Goal: Task Accomplishment & Management: Complete application form

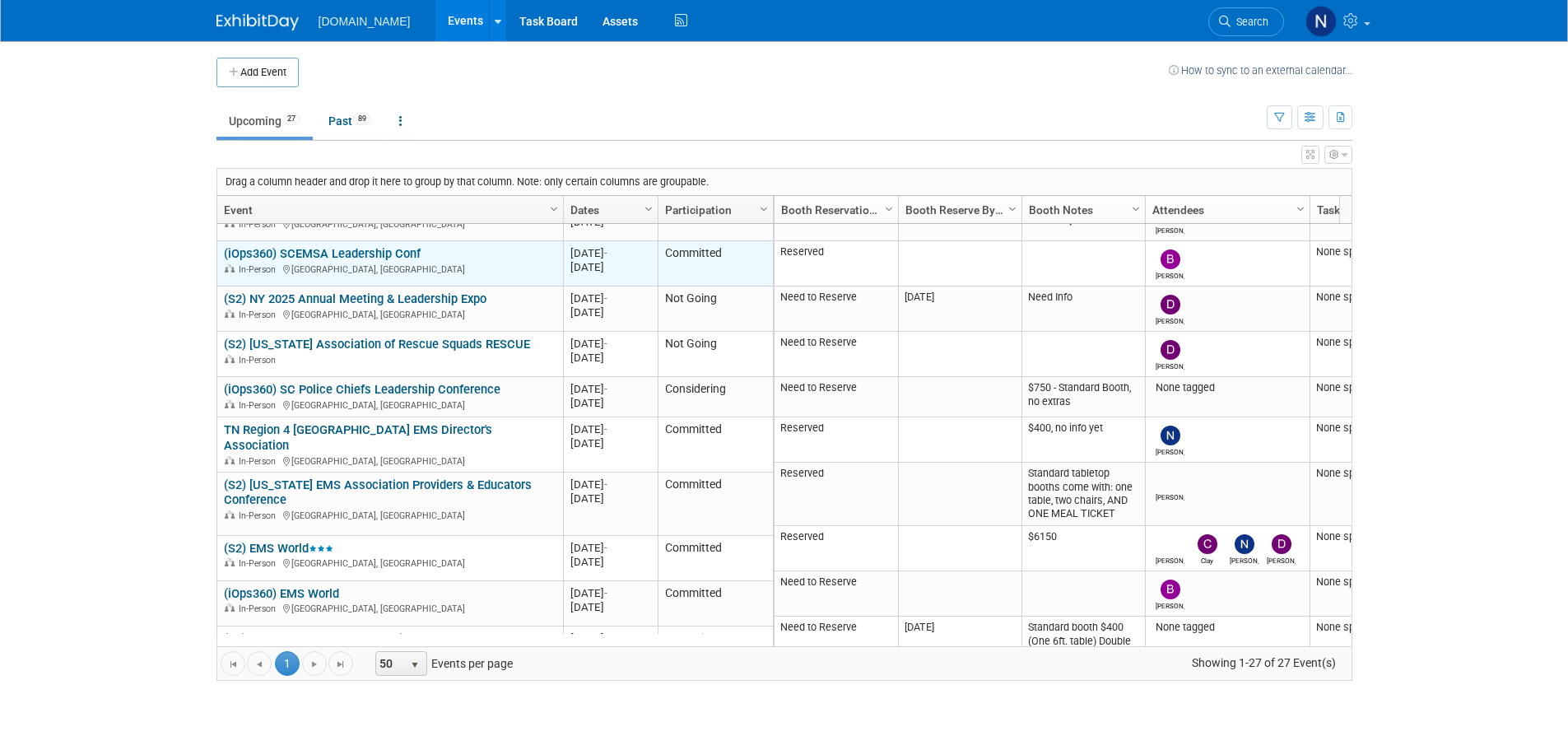
scroll to position [692, 0]
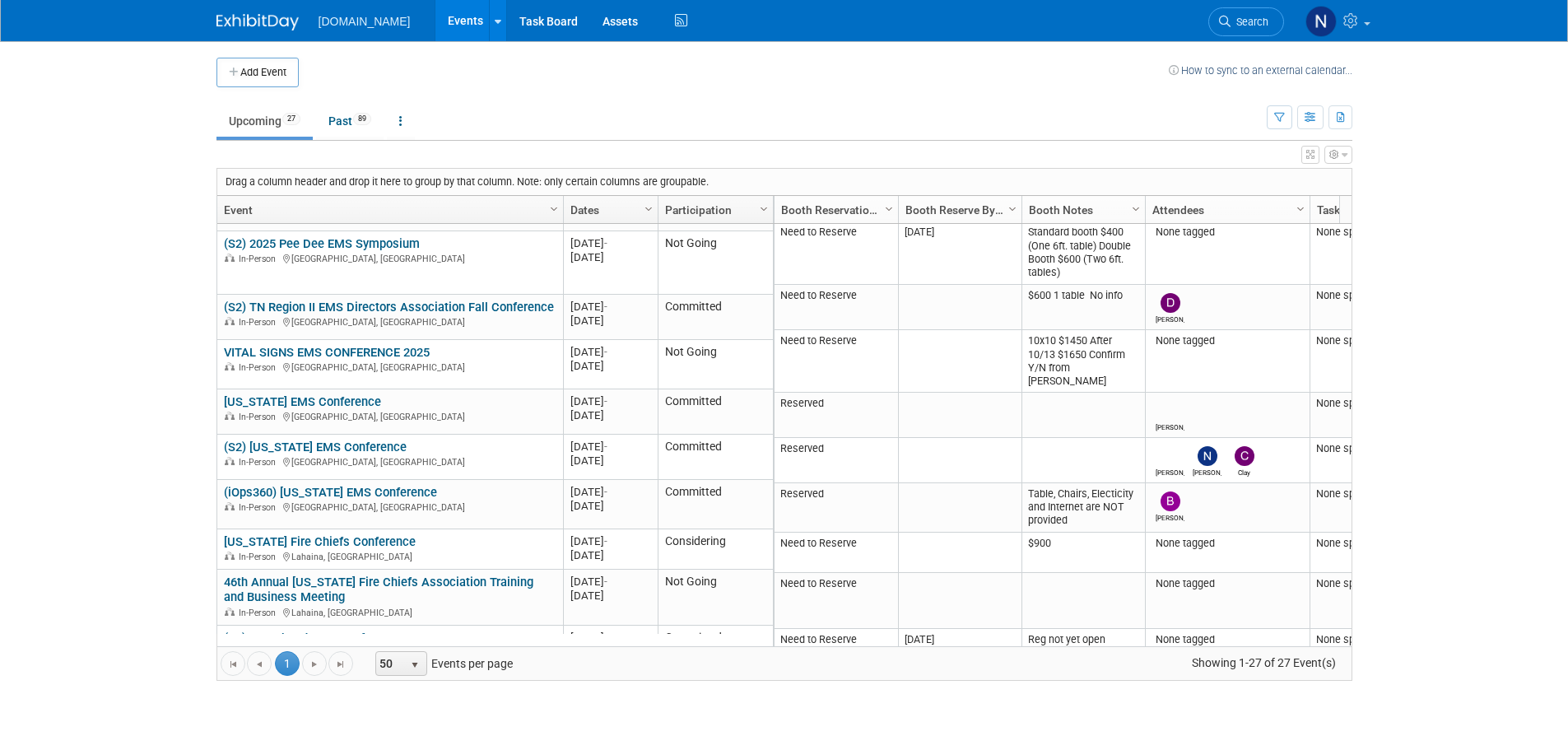
click at [58, 274] on body "[DOMAIN_NAME] Events Add Event Bulk Upload Events Shareable Event Boards Recent…" at bounding box center [784, 375] width 1568 height 750
click at [257, 70] on button "Add Event" at bounding box center [258, 72] width 83 height 30
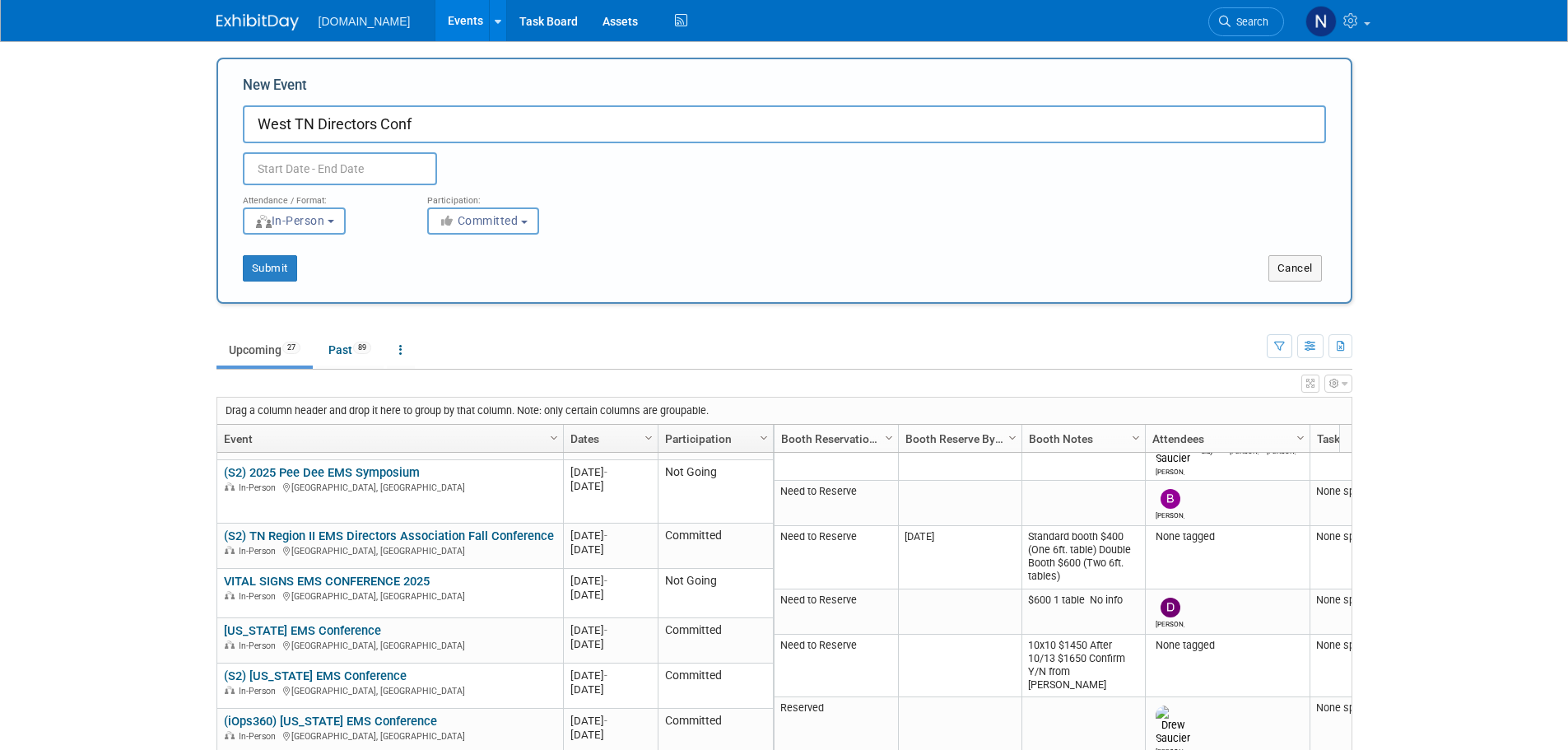
type input "West TN Directors Conf"
click at [333, 162] on input "text" at bounding box center [339, 169] width 194 height 33
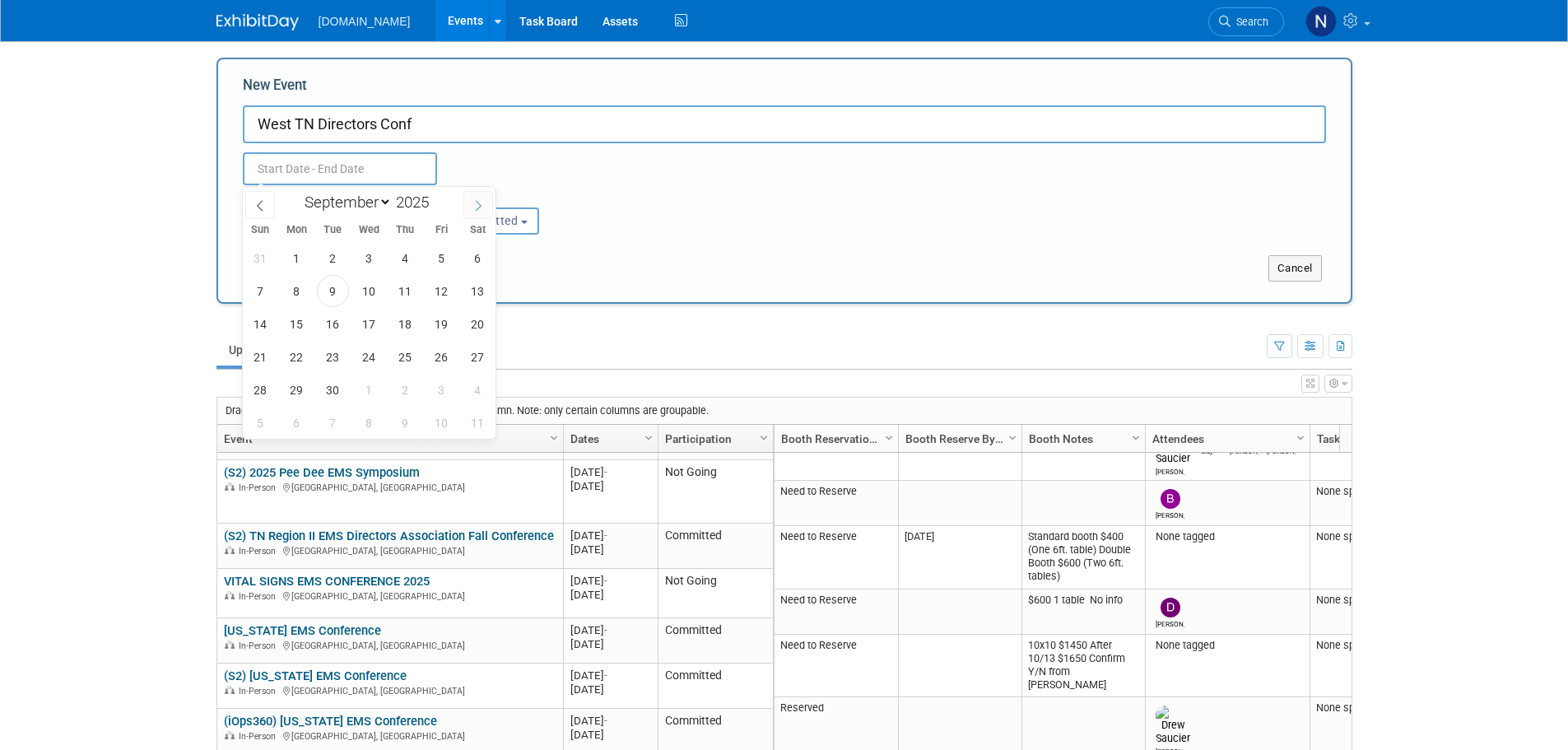
click at [483, 208] on icon at bounding box center [479, 206] width 12 height 12
click at [482, 209] on icon at bounding box center [479, 206] width 12 height 12
select select "10"
click at [355, 323] on span "12" at bounding box center [368, 323] width 33 height 33
drag, startPoint x: 355, startPoint y: 323, endPoint x: 418, endPoint y: 328, distance: 63.2
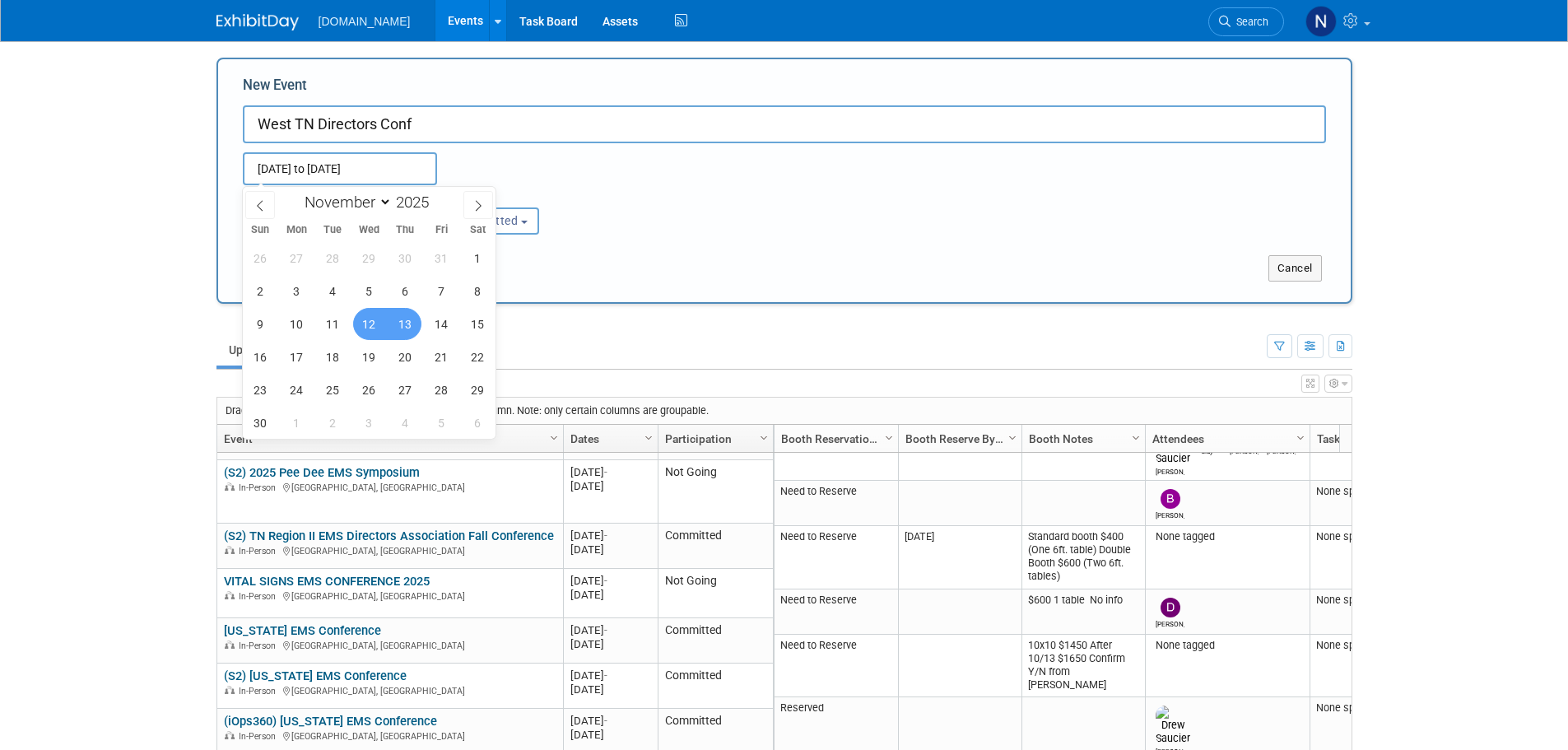
click at [418, 326] on span "13" at bounding box center [405, 323] width 33 height 33
type input "[DATE] to [DATE]"
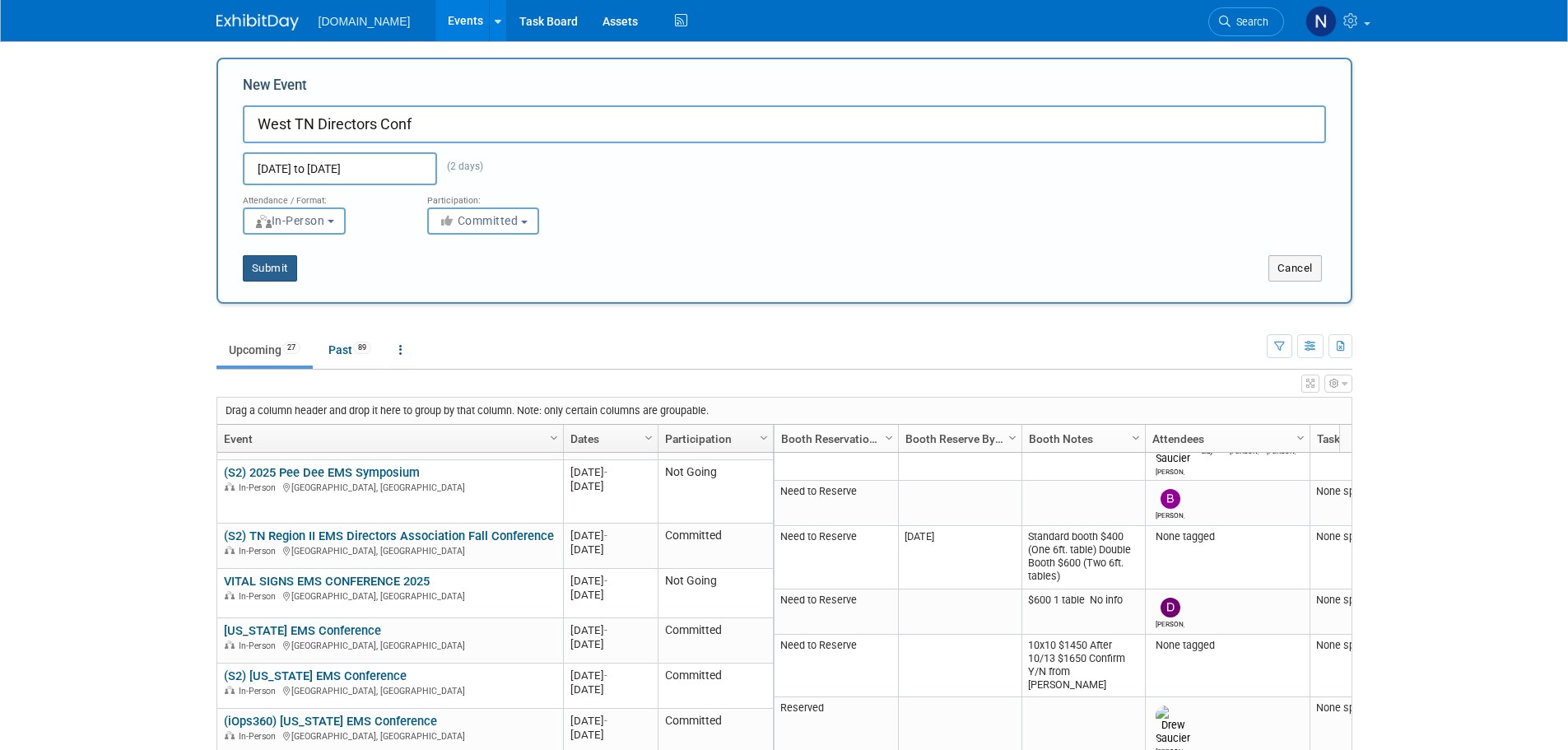
click at [282, 273] on button "Submit" at bounding box center [269, 268] width 54 height 27
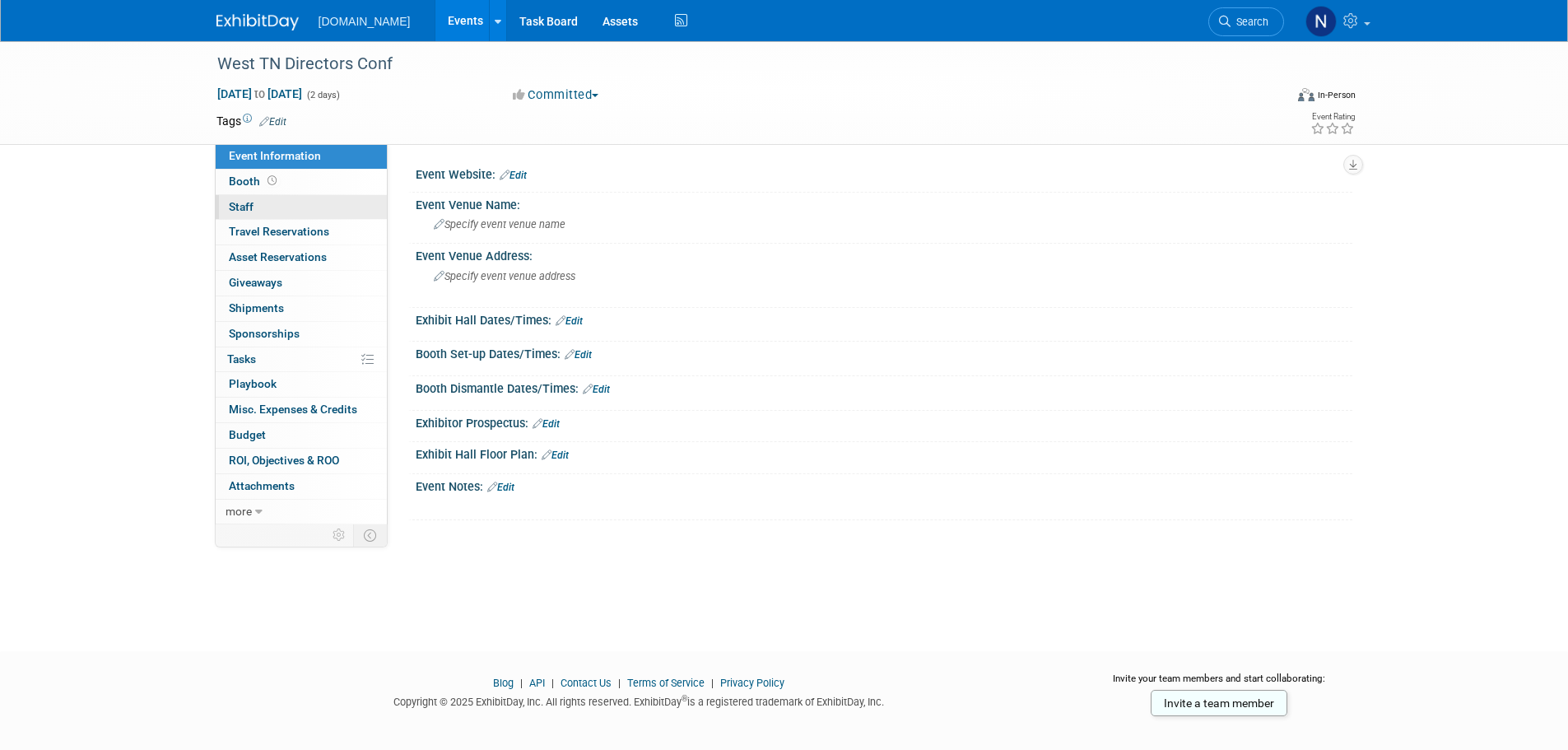
click at [302, 205] on link "0 Staff 0" at bounding box center [301, 207] width 171 height 25
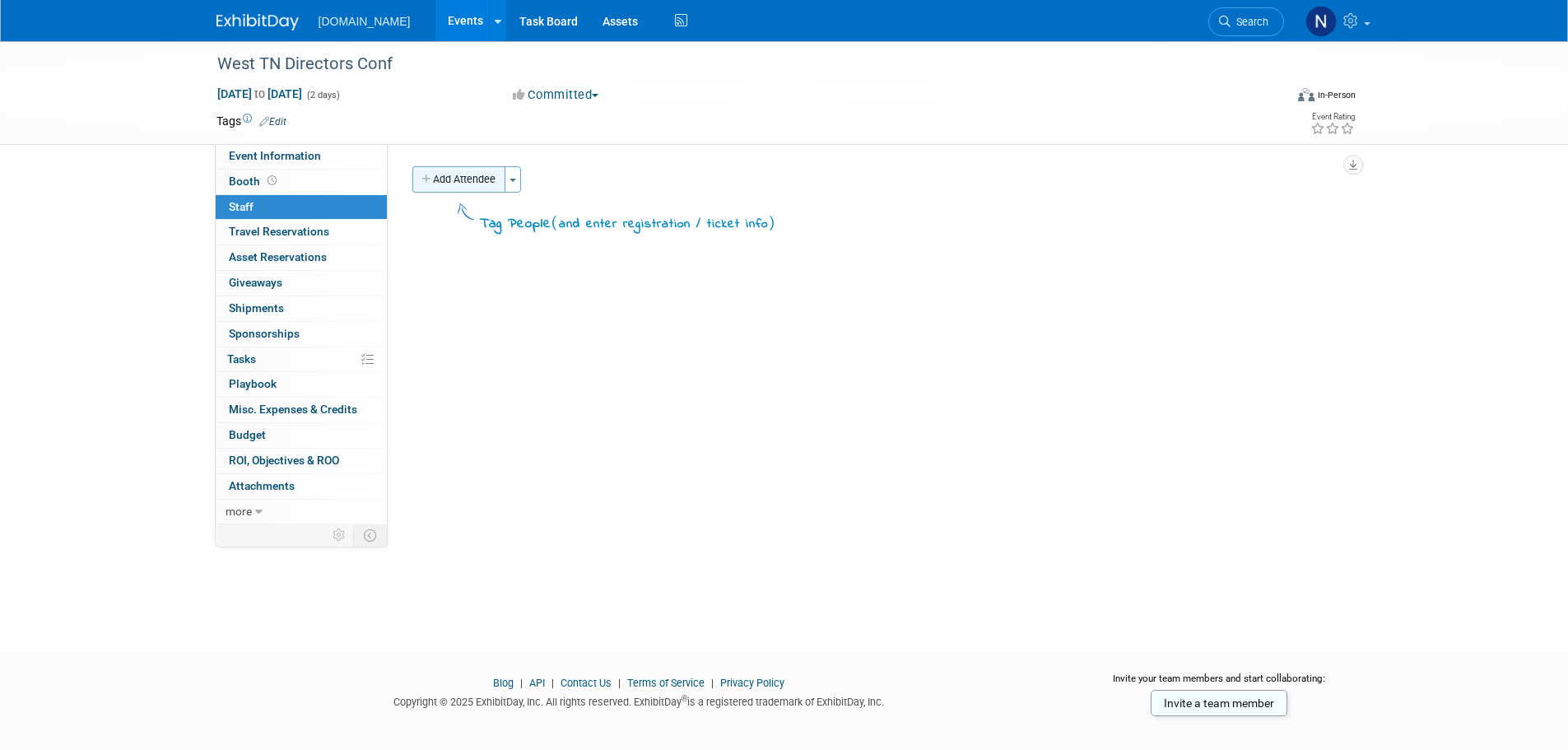
click at [479, 182] on button "Add Attendee" at bounding box center [459, 179] width 93 height 27
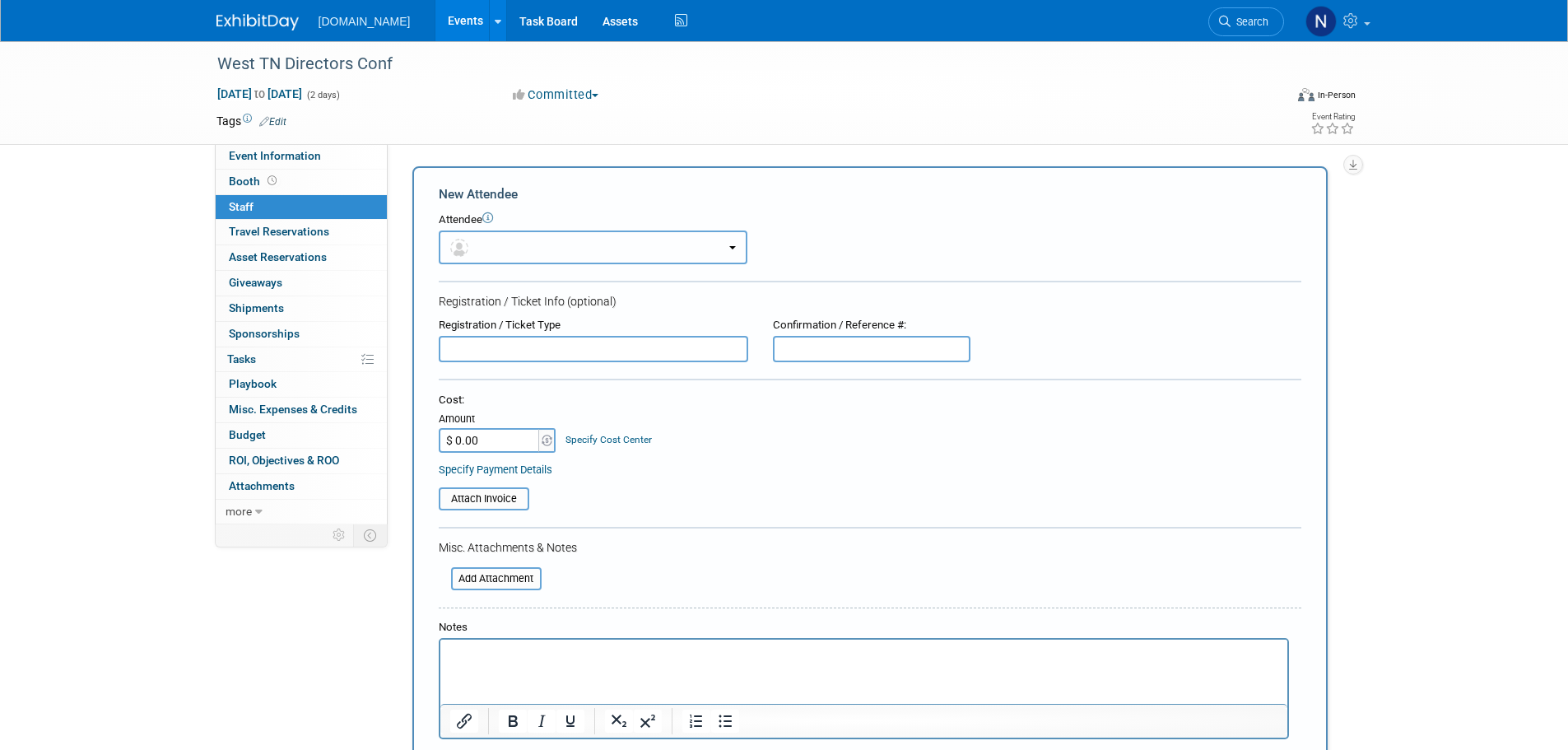
click at [512, 252] on button "button" at bounding box center [592, 247] width 308 height 34
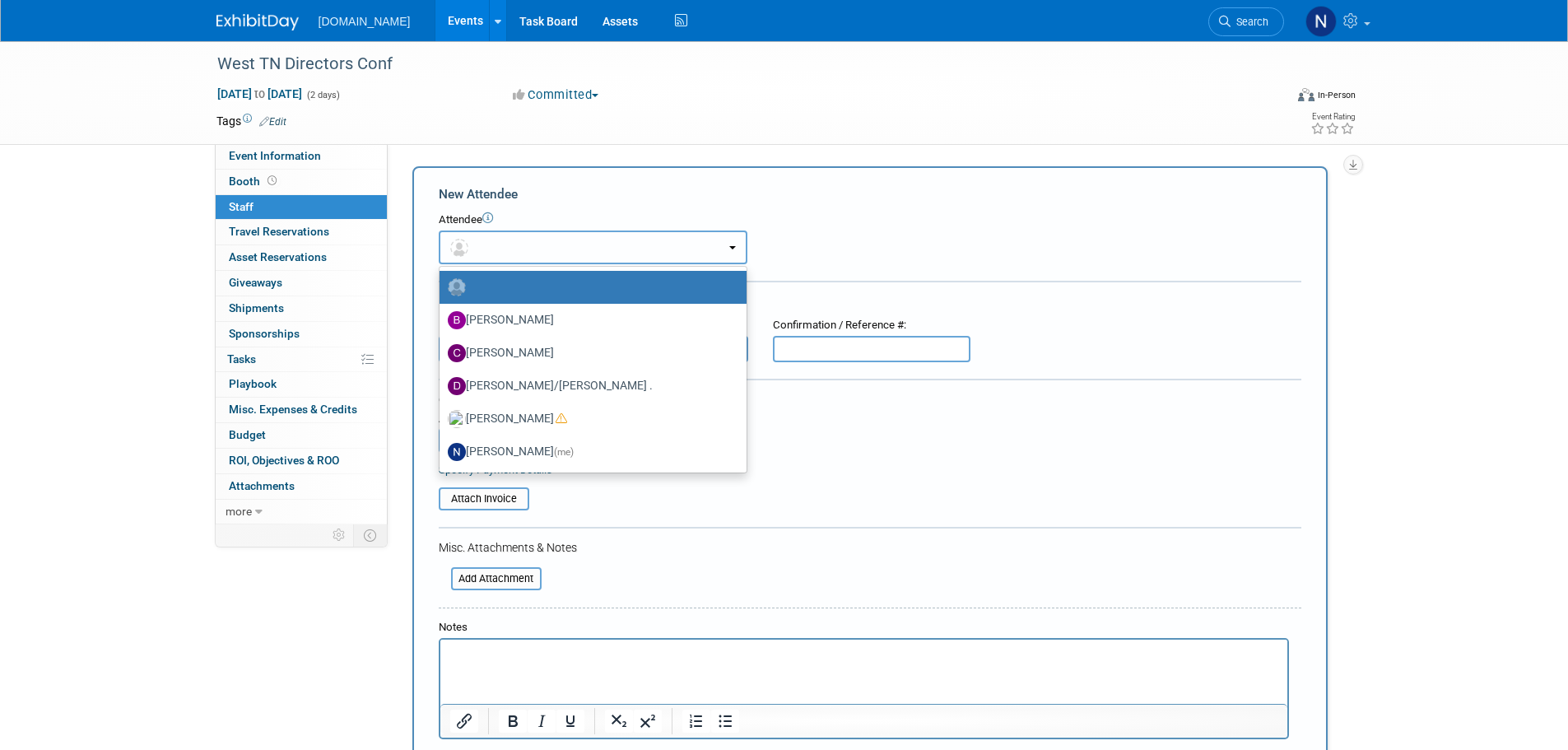
click at [520, 252] on button "button" at bounding box center [592, 247] width 308 height 34
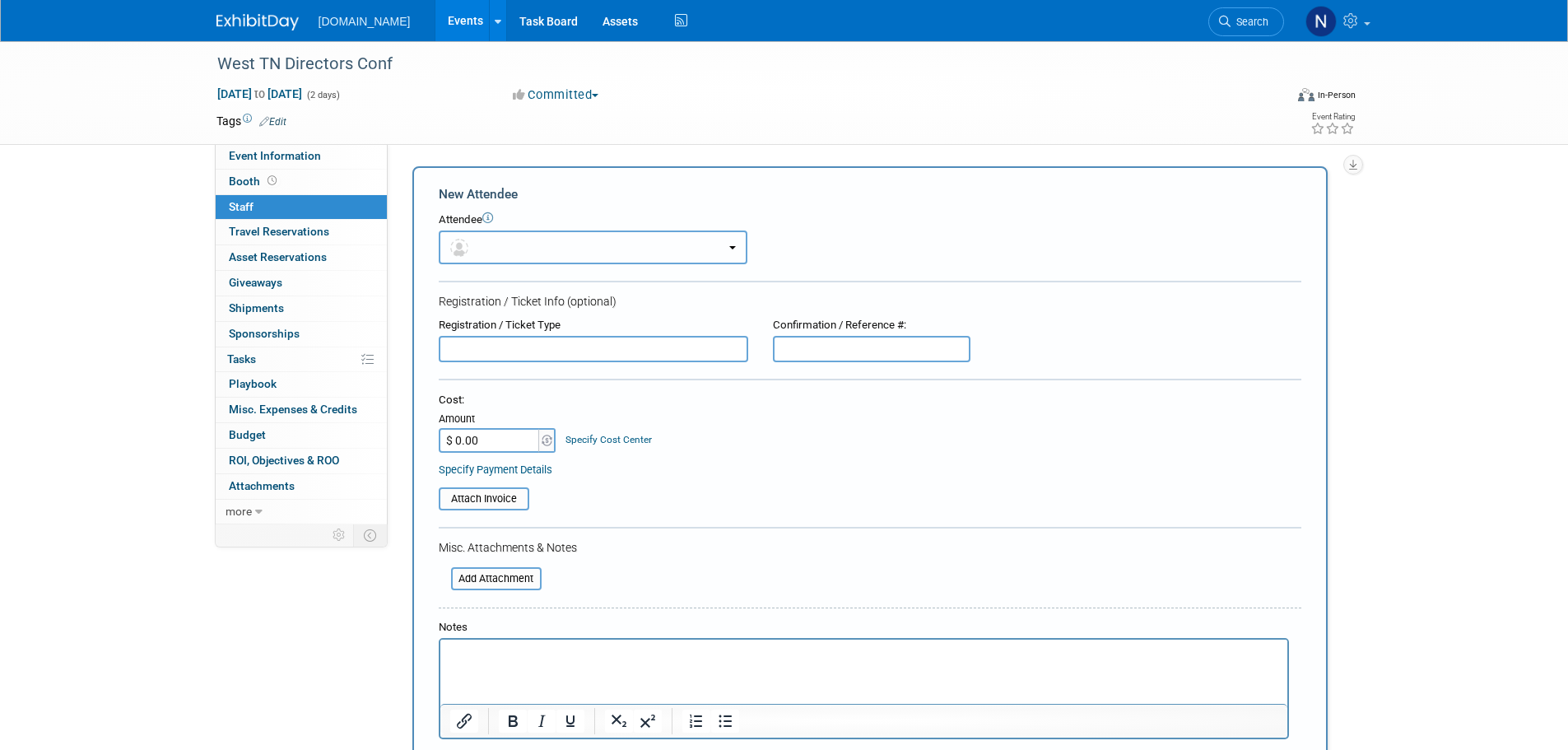
click at [520, 252] on button "button" at bounding box center [592, 247] width 308 height 34
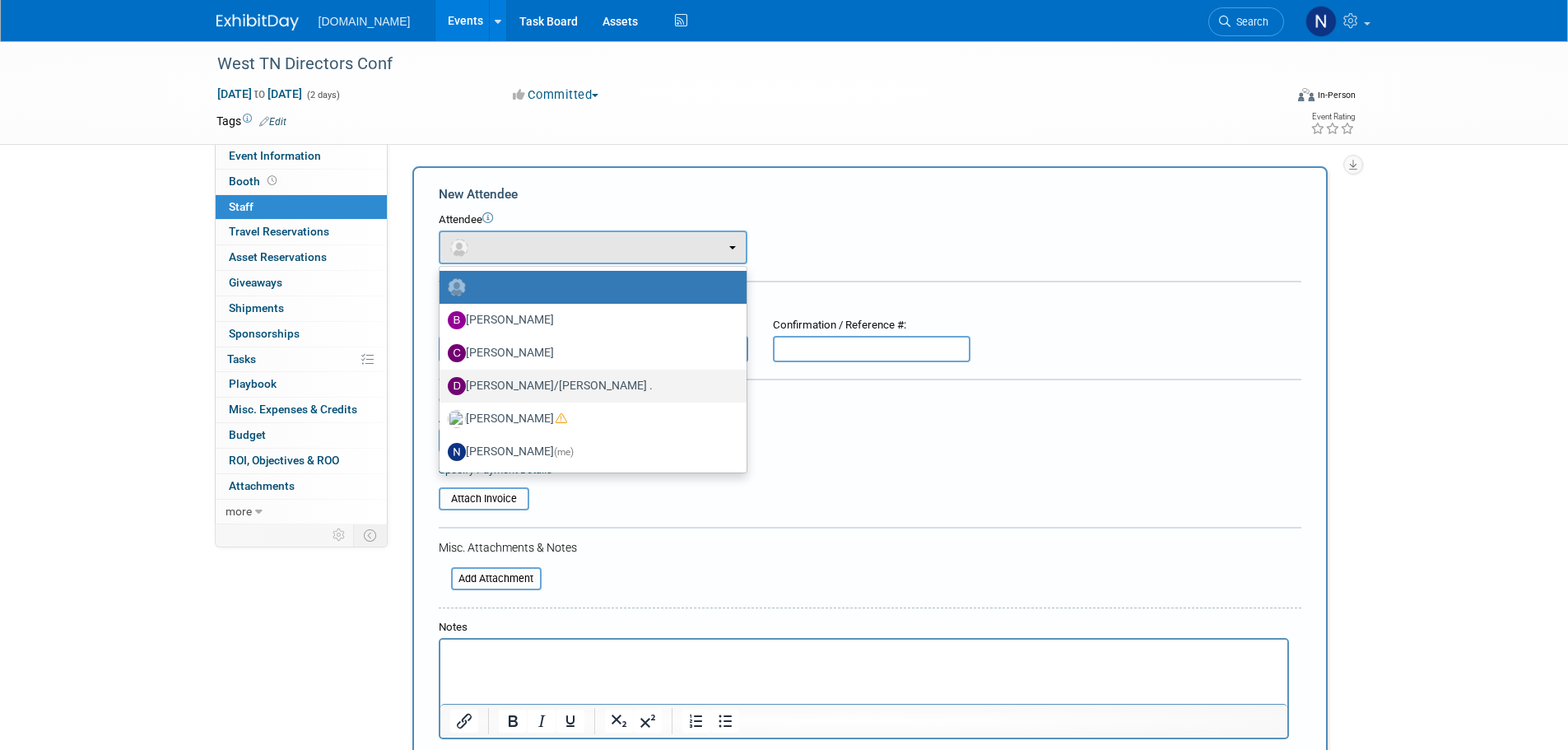
click at [547, 383] on label "Dave/Rob ." at bounding box center [588, 385] width 283 height 27
click at [442, 383] on input "Dave/Rob ." at bounding box center [436, 383] width 11 height 11
select select "d618d9a3-576e-4533-b67b-9f496fa971d7"
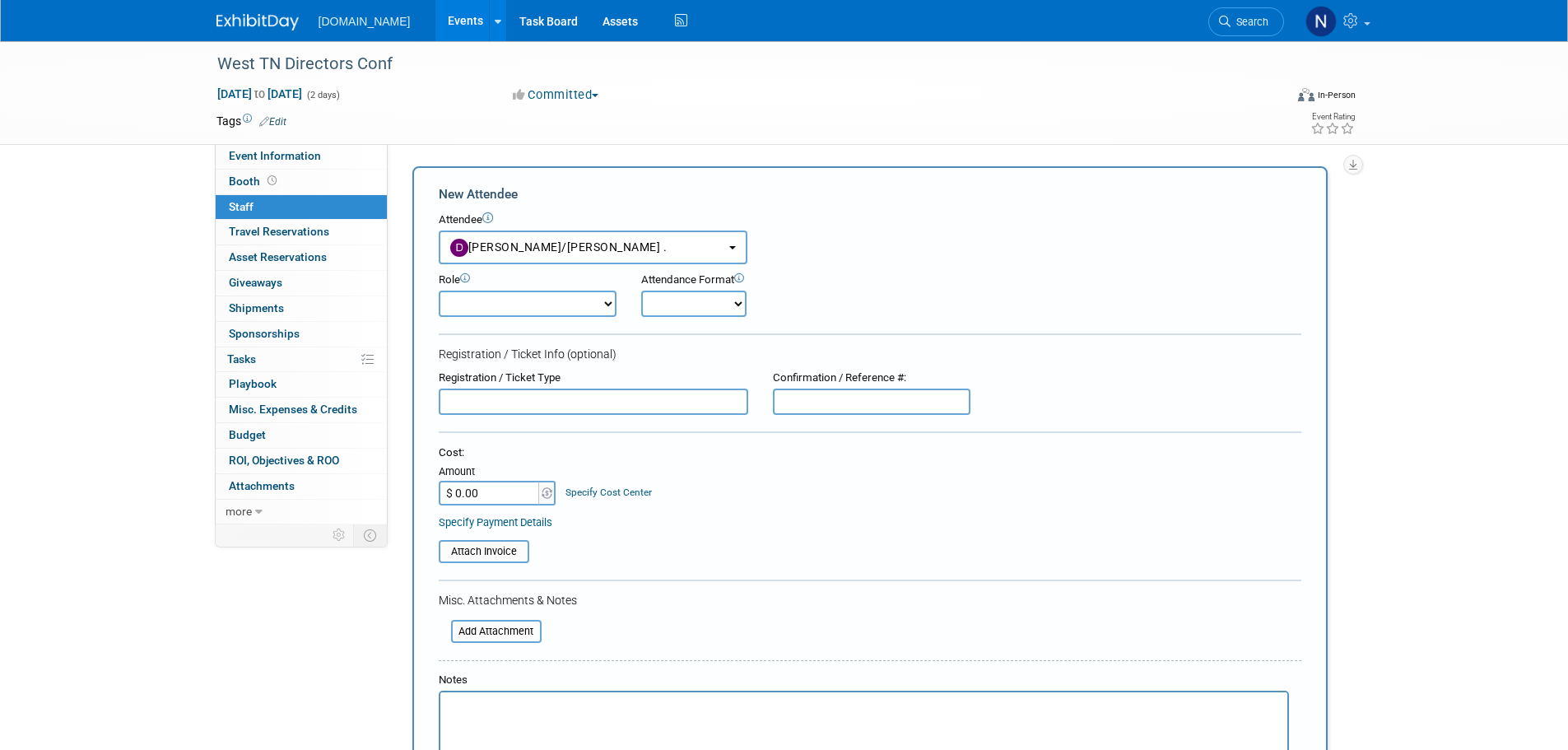
click at [517, 307] on select "Demonstrator Host Planner Presenter Sales Representative Set-up/Dismantle Crew …" at bounding box center [527, 304] width 177 height 27
click at [517, 309] on select "Demonstrator Host Planner Presenter Sales Representative Set-up/Dismantle Crew …" at bounding box center [527, 304] width 177 height 27
click at [496, 485] on input "$ 0.00" at bounding box center [490, 493] width 102 height 25
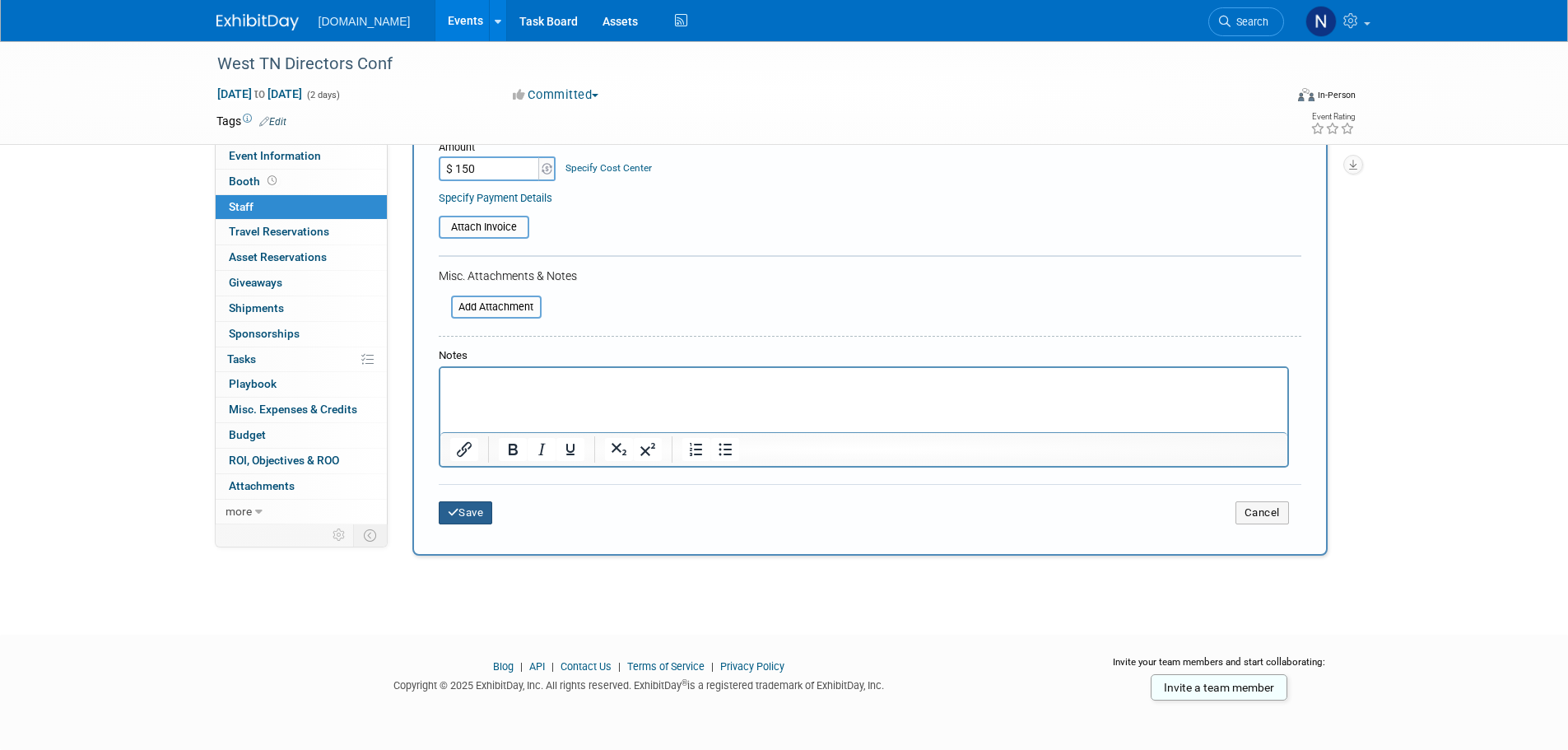
type input "$ 150.00"
click at [468, 515] on button "Save" at bounding box center [465, 512] width 54 height 23
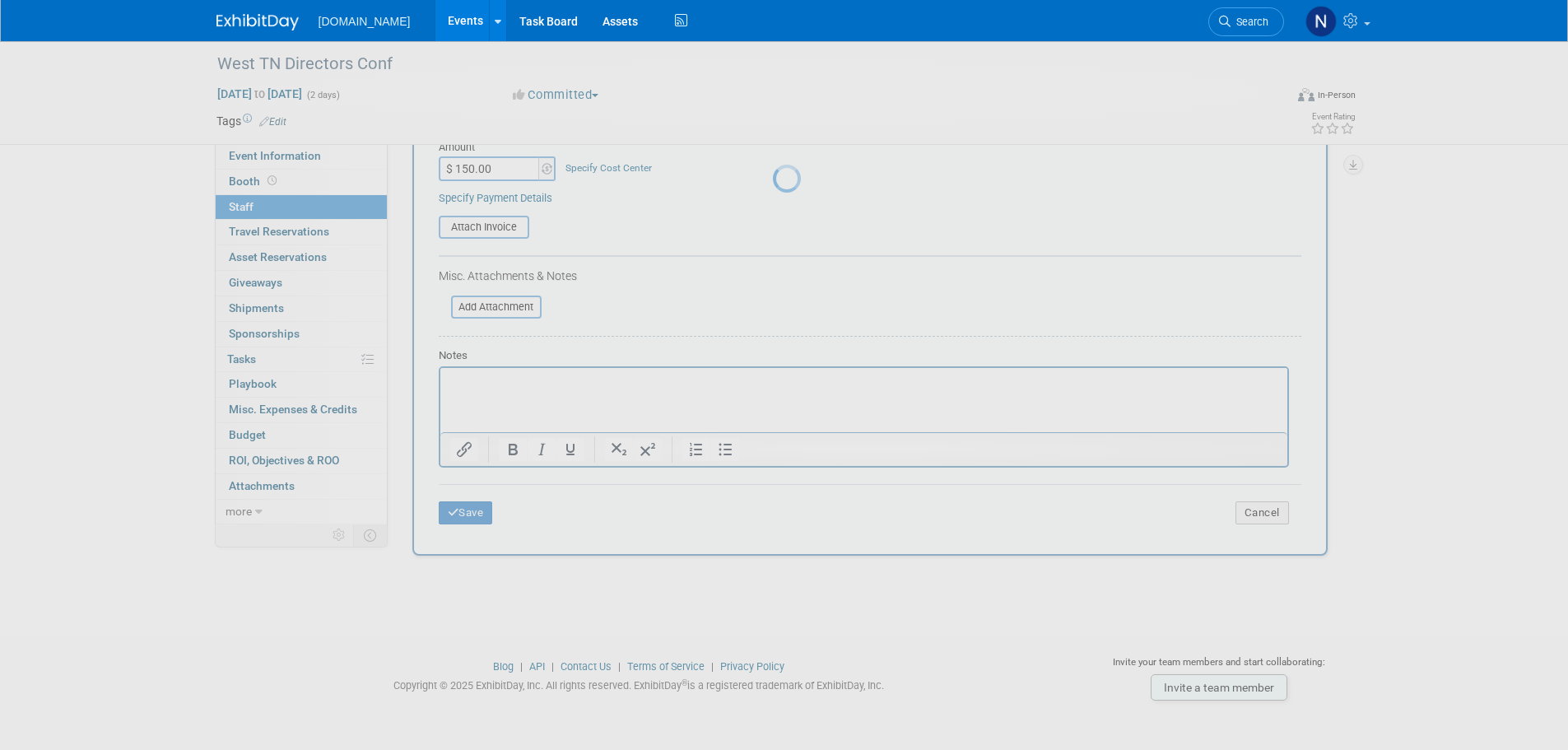
scroll to position [17, 0]
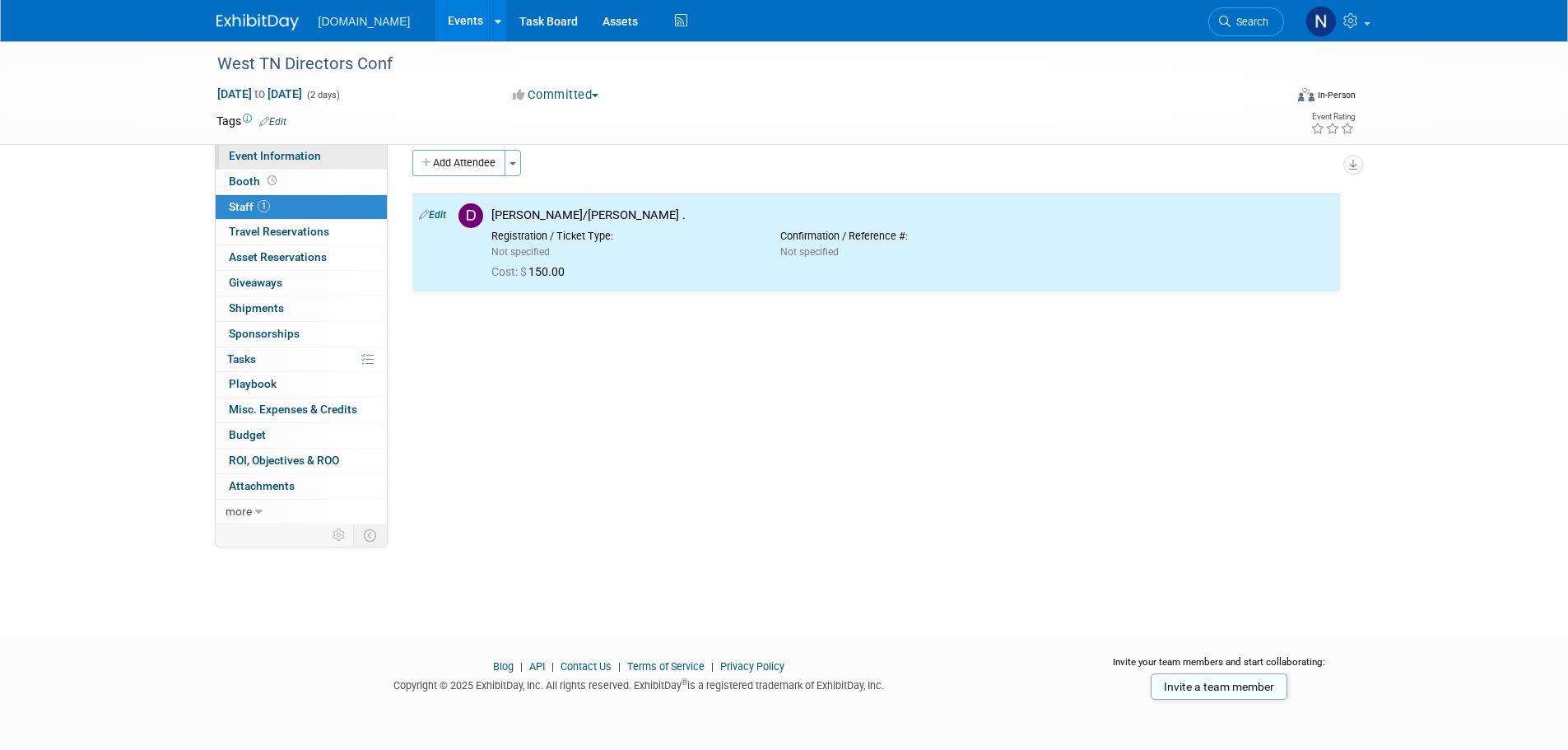
click at [329, 165] on link "Event Information" at bounding box center [301, 156] width 171 height 25
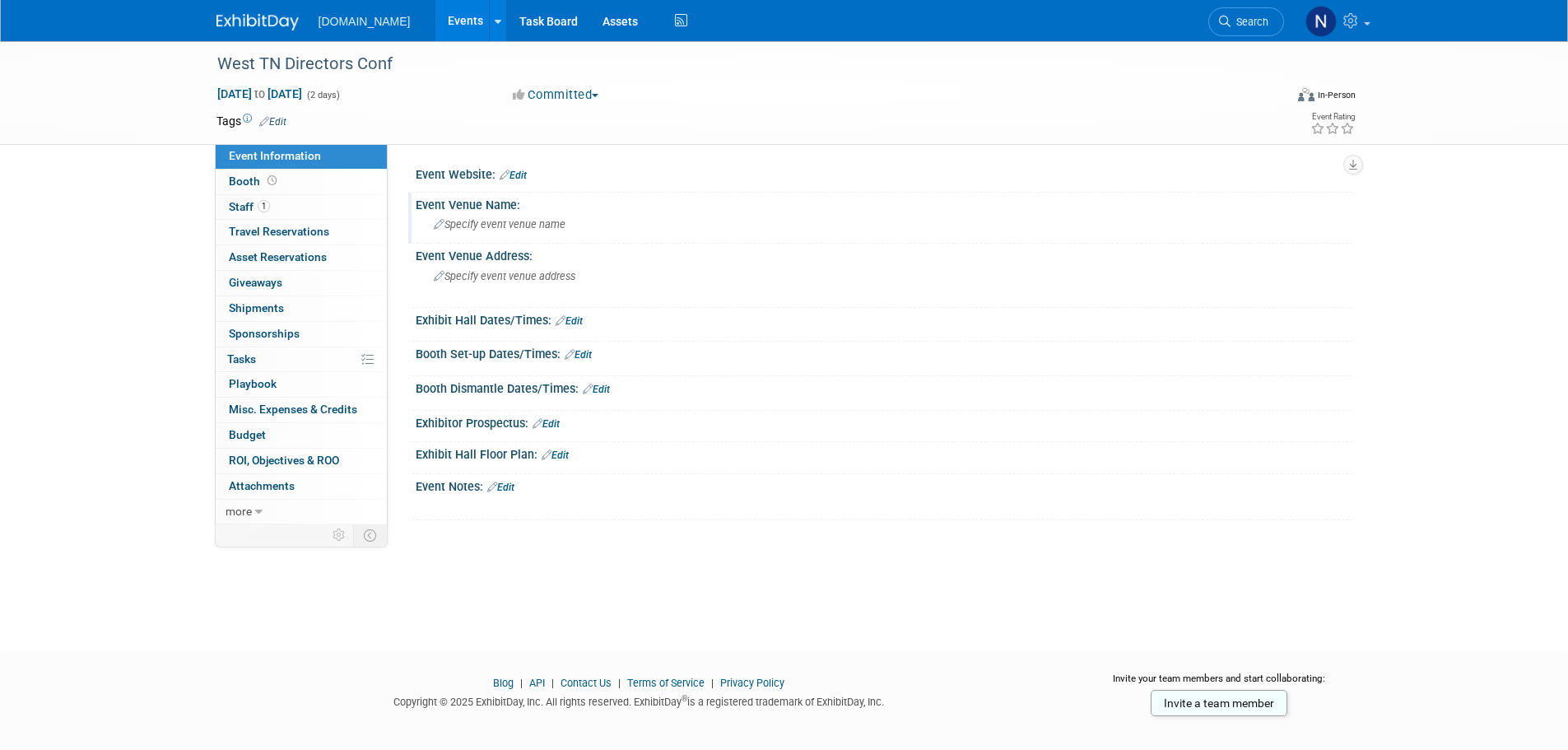
click at [552, 239] on div "Specify event venue name" at bounding box center [883, 226] width 937 height 28
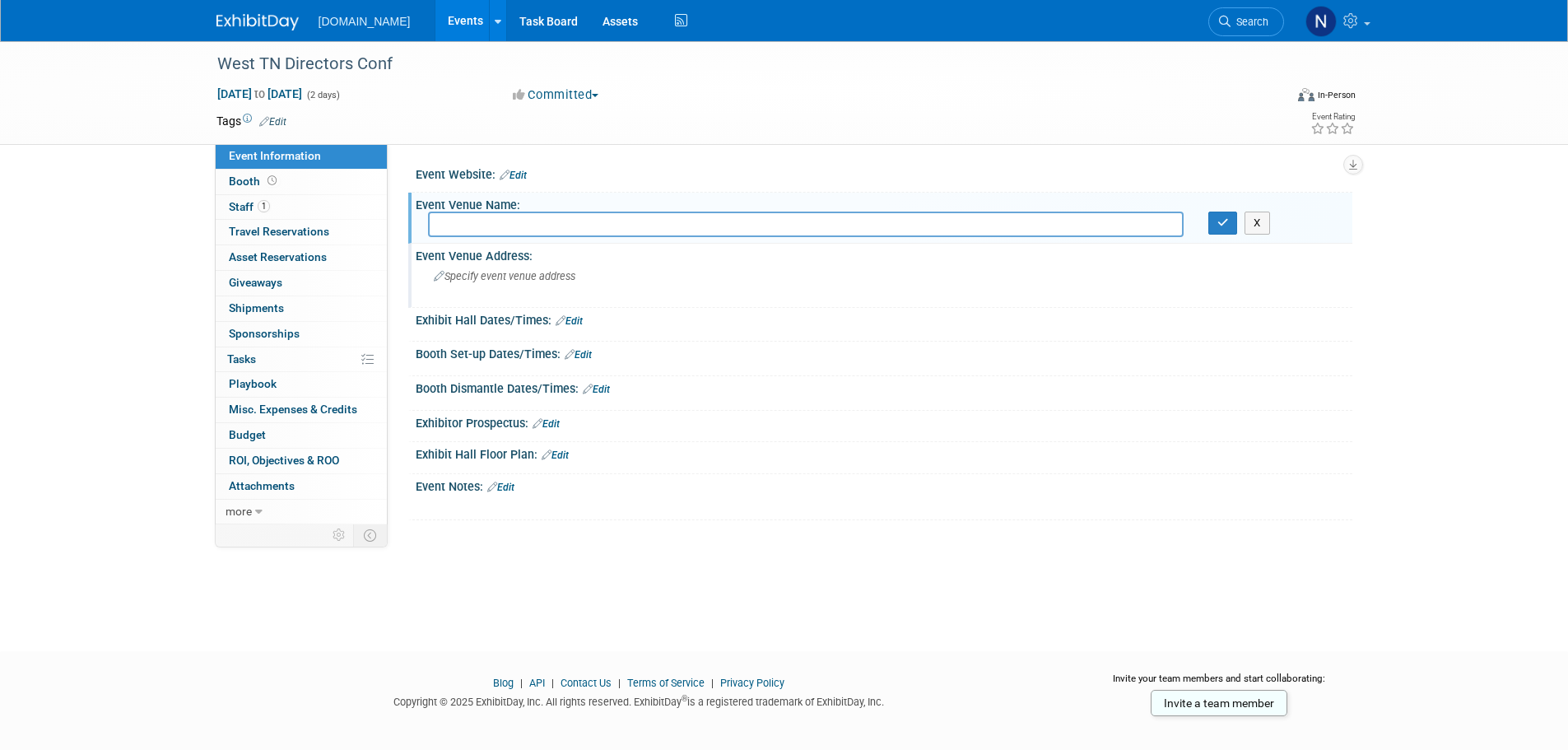
paste input "Gibson County EMS"
type input "Gibson County EMS"
click at [1227, 229] on button "button" at bounding box center [1222, 223] width 30 height 23
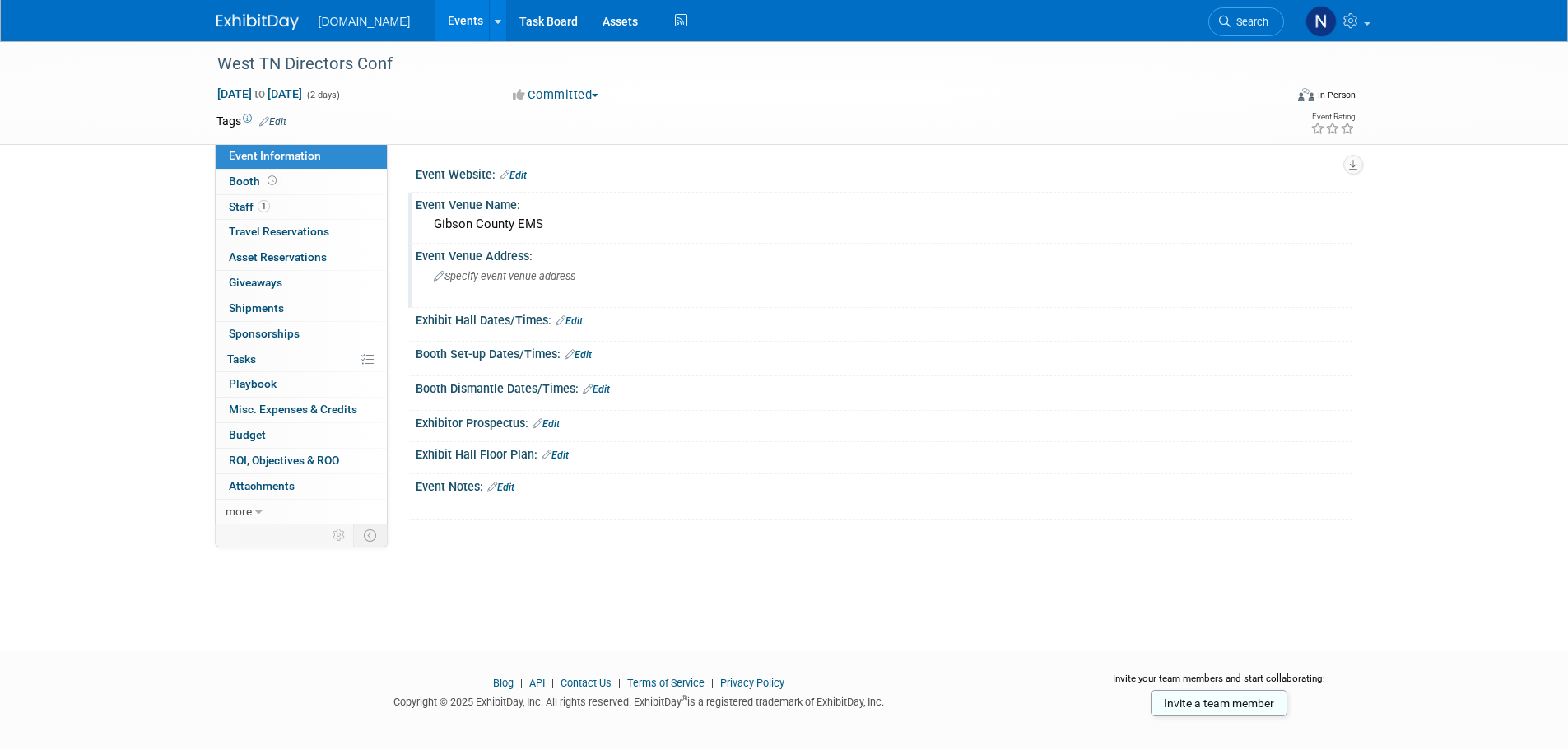
click at [502, 278] on span "Specify event venue address" at bounding box center [504, 276] width 142 height 13
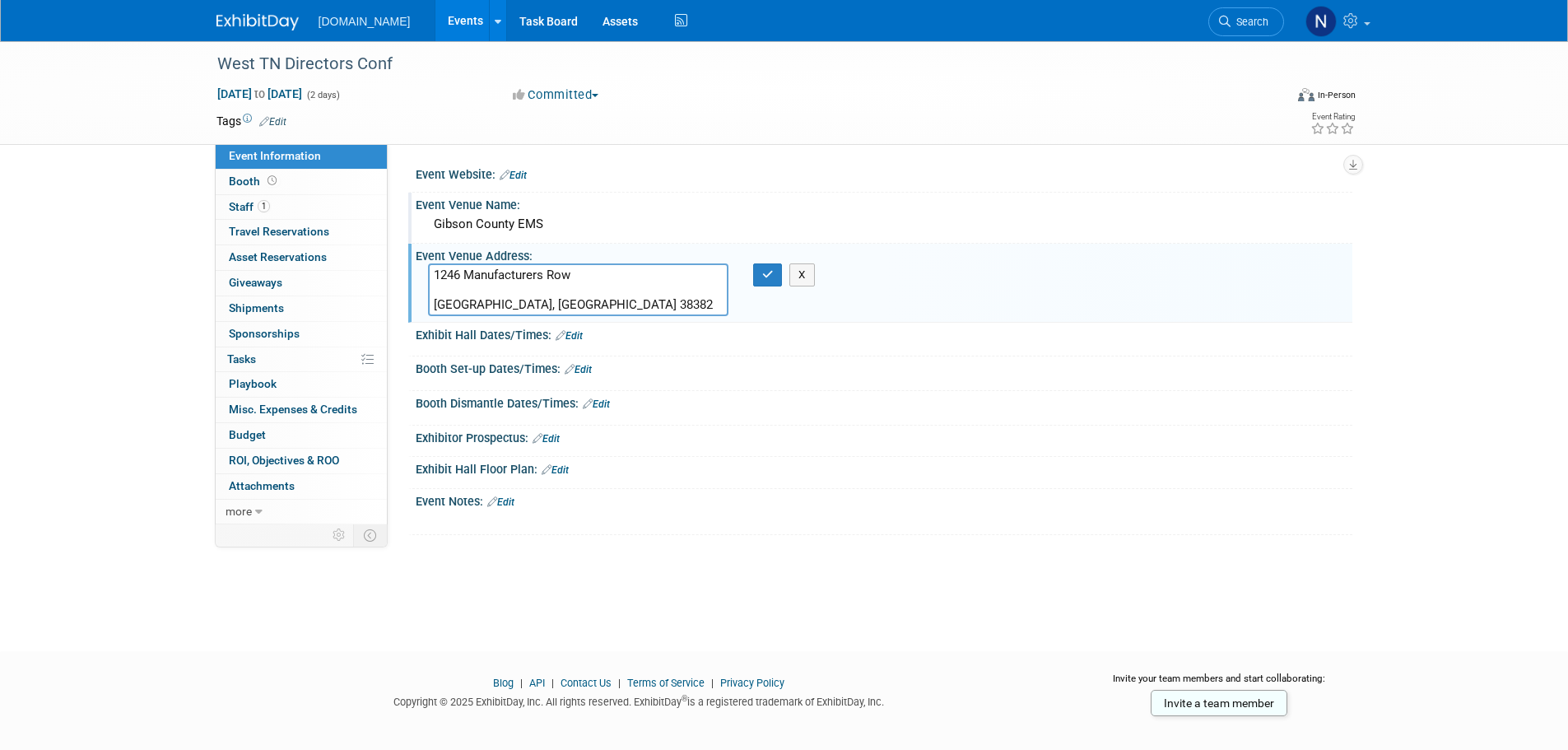
click at [436, 306] on textarea "1246 Manufacturers Row Trenton, TN 38382" at bounding box center [577, 289] width 300 height 52
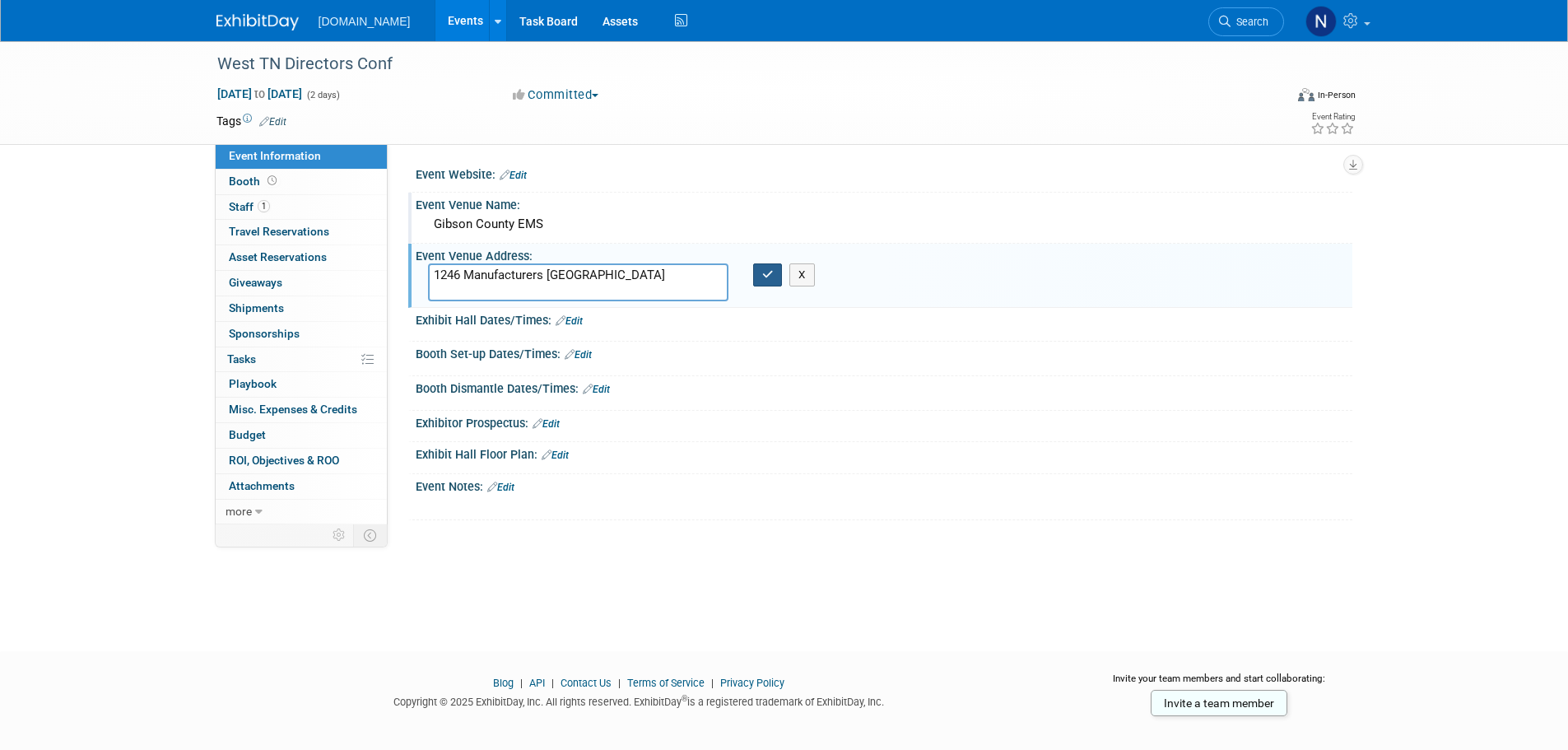
type textarea "1246 Manufacturers Row Trenton, TN 38382"
click at [777, 278] on button "button" at bounding box center [767, 274] width 30 height 23
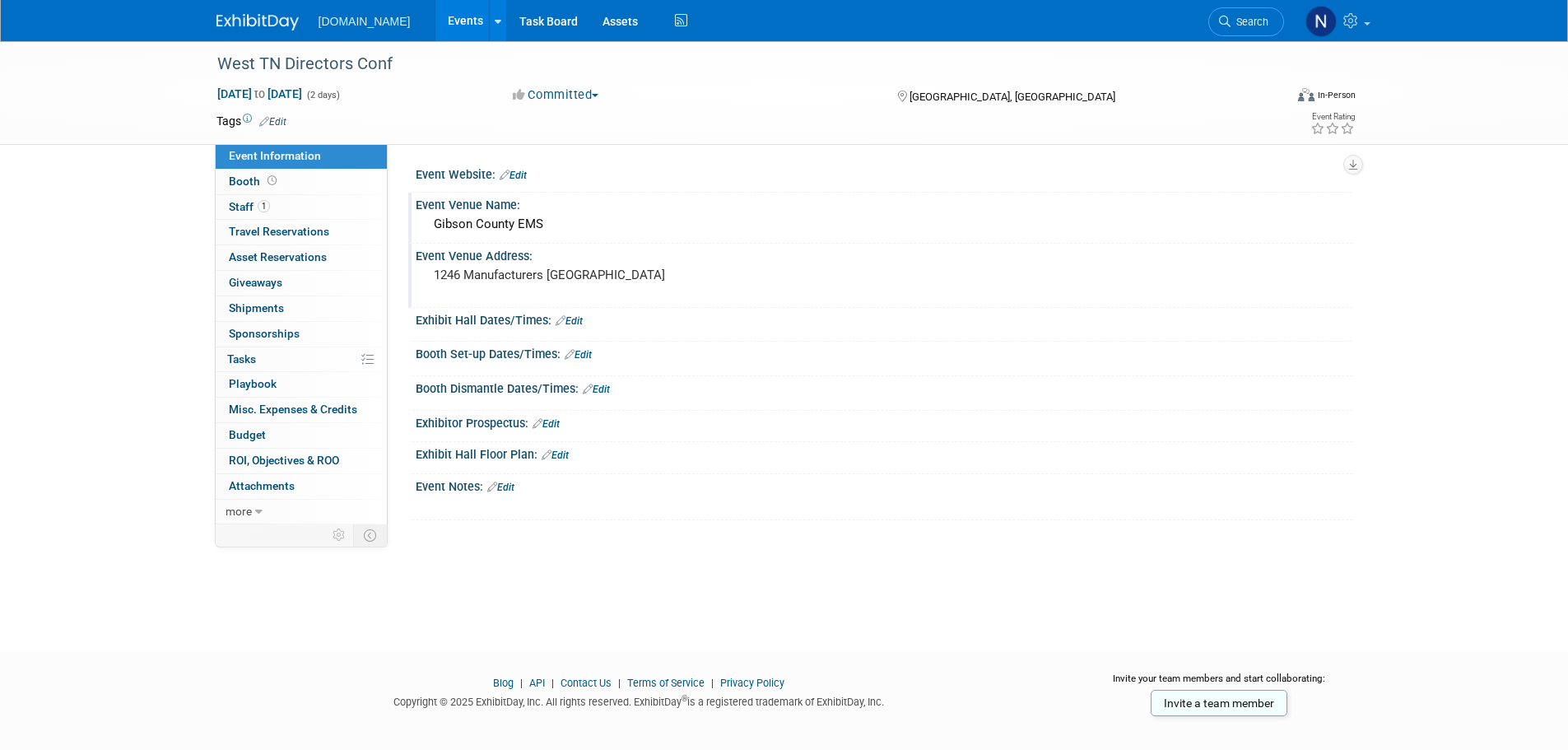
click at [573, 319] on link "Edit" at bounding box center [569, 321] width 28 height 12
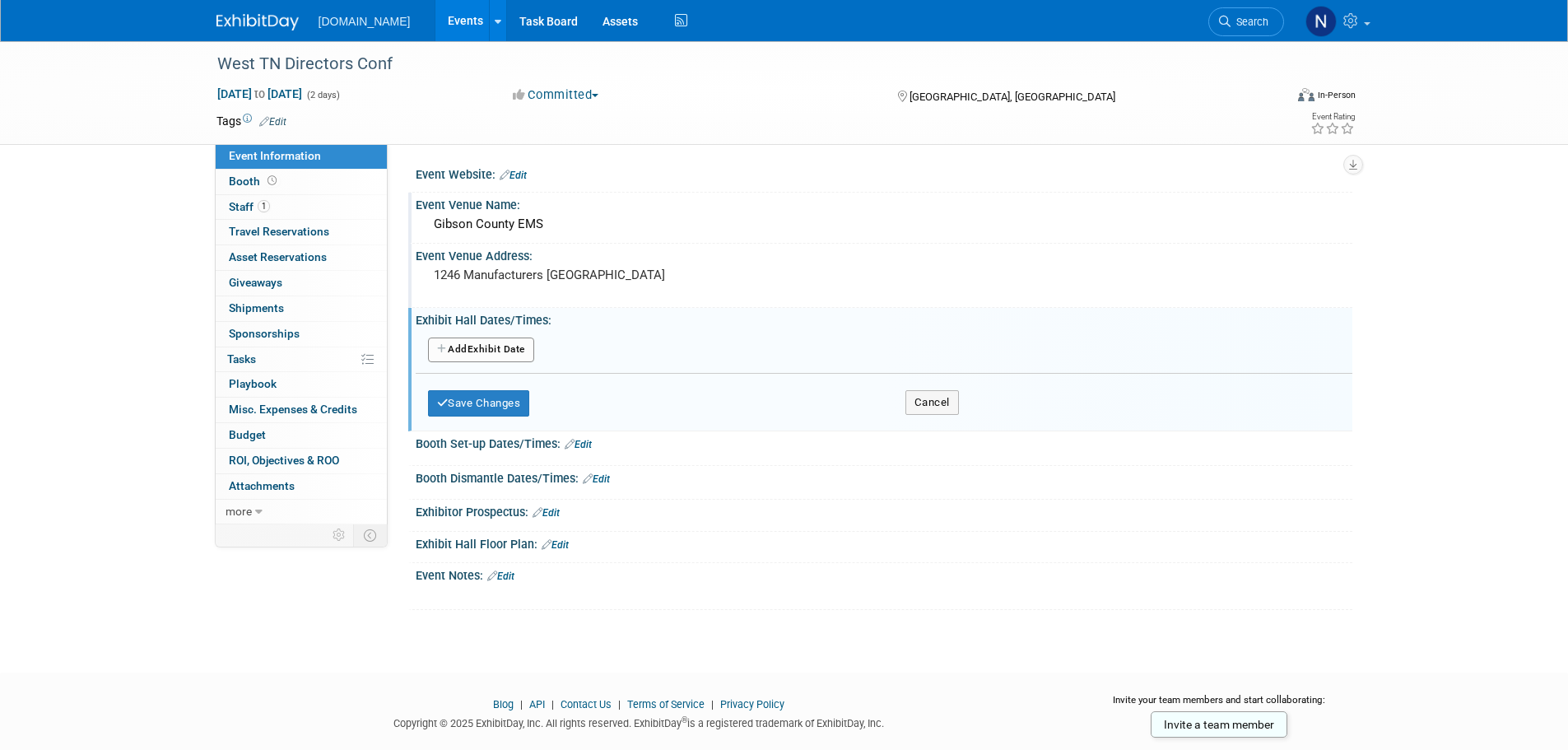
click at [513, 343] on button "Add Another Exhibit Date" at bounding box center [481, 350] width 106 height 25
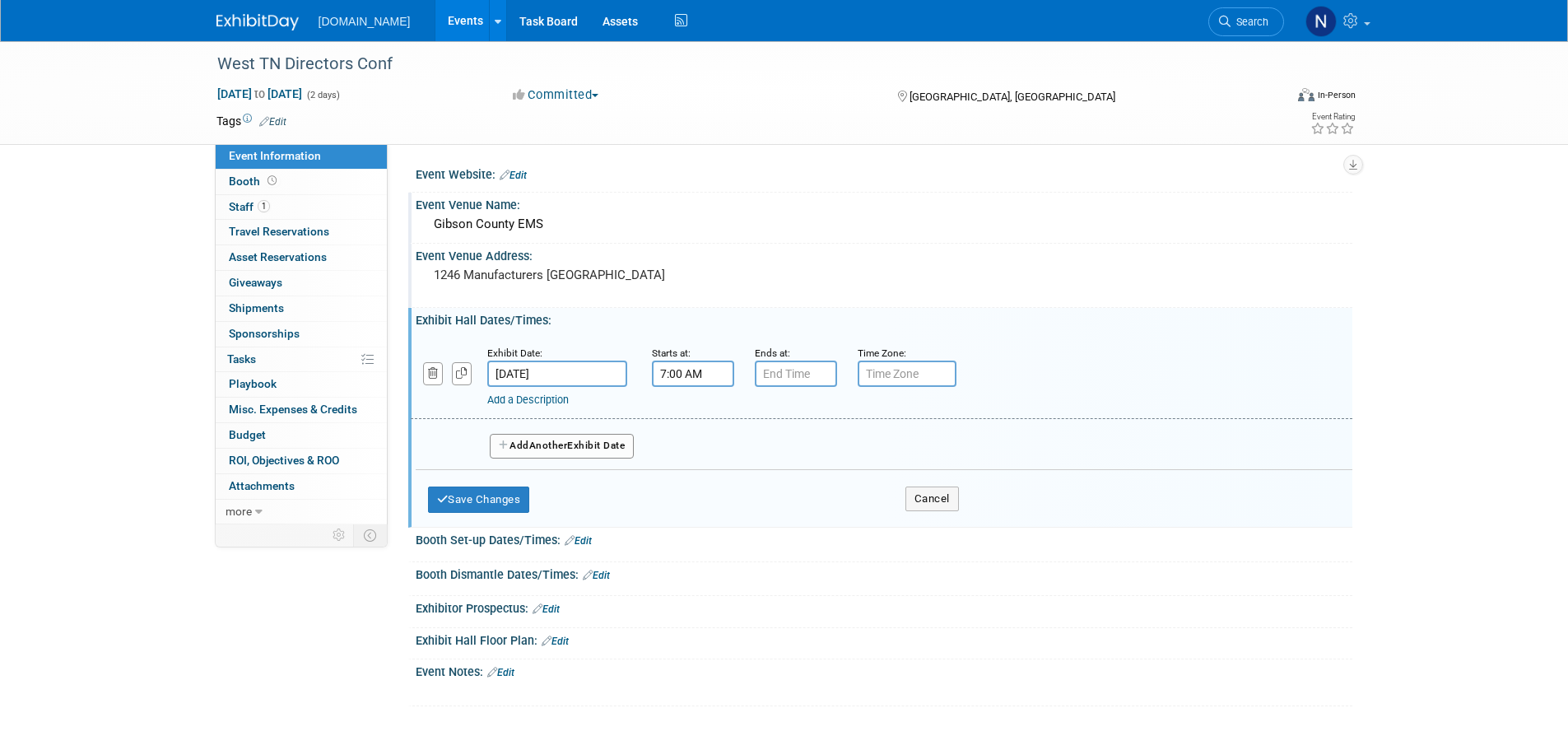
click at [689, 369] on input "7:00 AM" at bounding box center [693, 374] width 83 height 27
click at [689, 485] on span at bounding box center [689, 486] width 29 height 29
click at [692, 486] on span at bounding box center [689, 486] width 29 height 29
type input "4:00 AM"
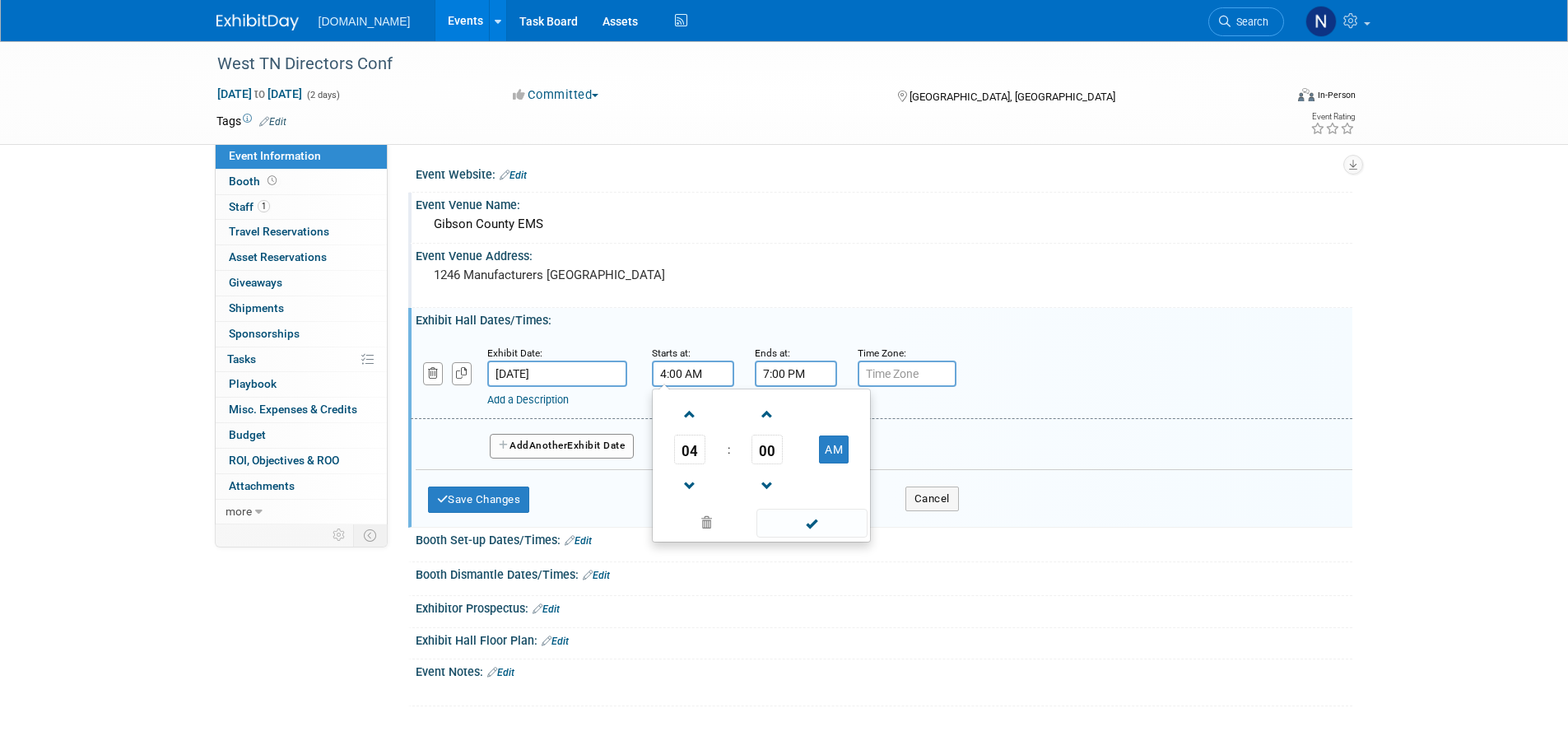
click at [775, 373] on input "7:00 PM" at bounding box center [796, 374] width 83 height 27
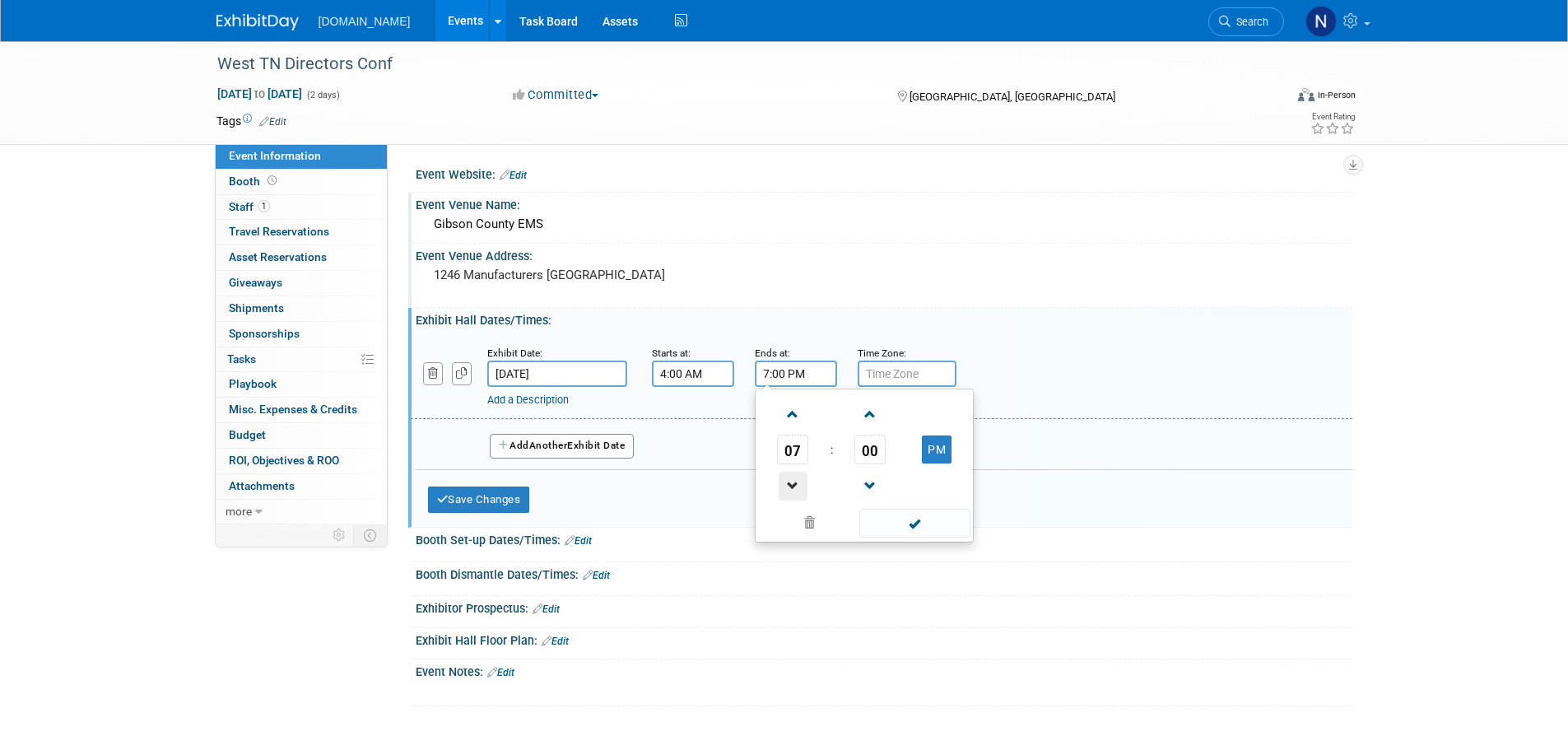
click at [778, 481] on span at bounding box center [792, 486] width 29 height 29
type input "6:00 PM"
click at [707, 376] on input "4:00 AM" at bounding box center [693, 374] width 83 height 27
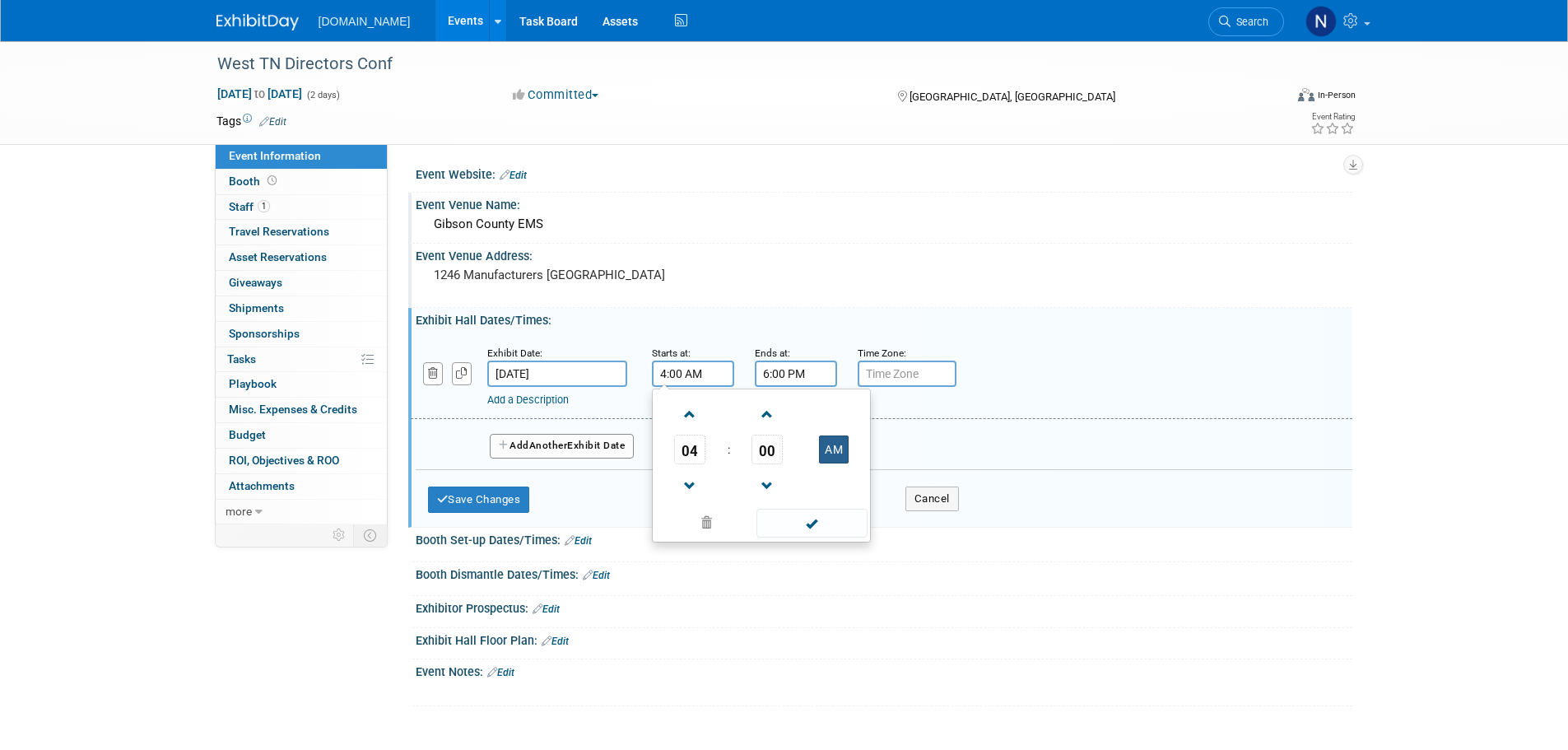
click at [826, 452] on button "AM" at bounding box center [833, 449] width 30 height 28
type input "4:00 PM"
click at [974, 444] on div "Add Another Exhibit Date" at bounding box center [883, 441] width 937 height 43
click at [427, 374] on icon "button" at bounding box center [432, 373] width 11 height 11
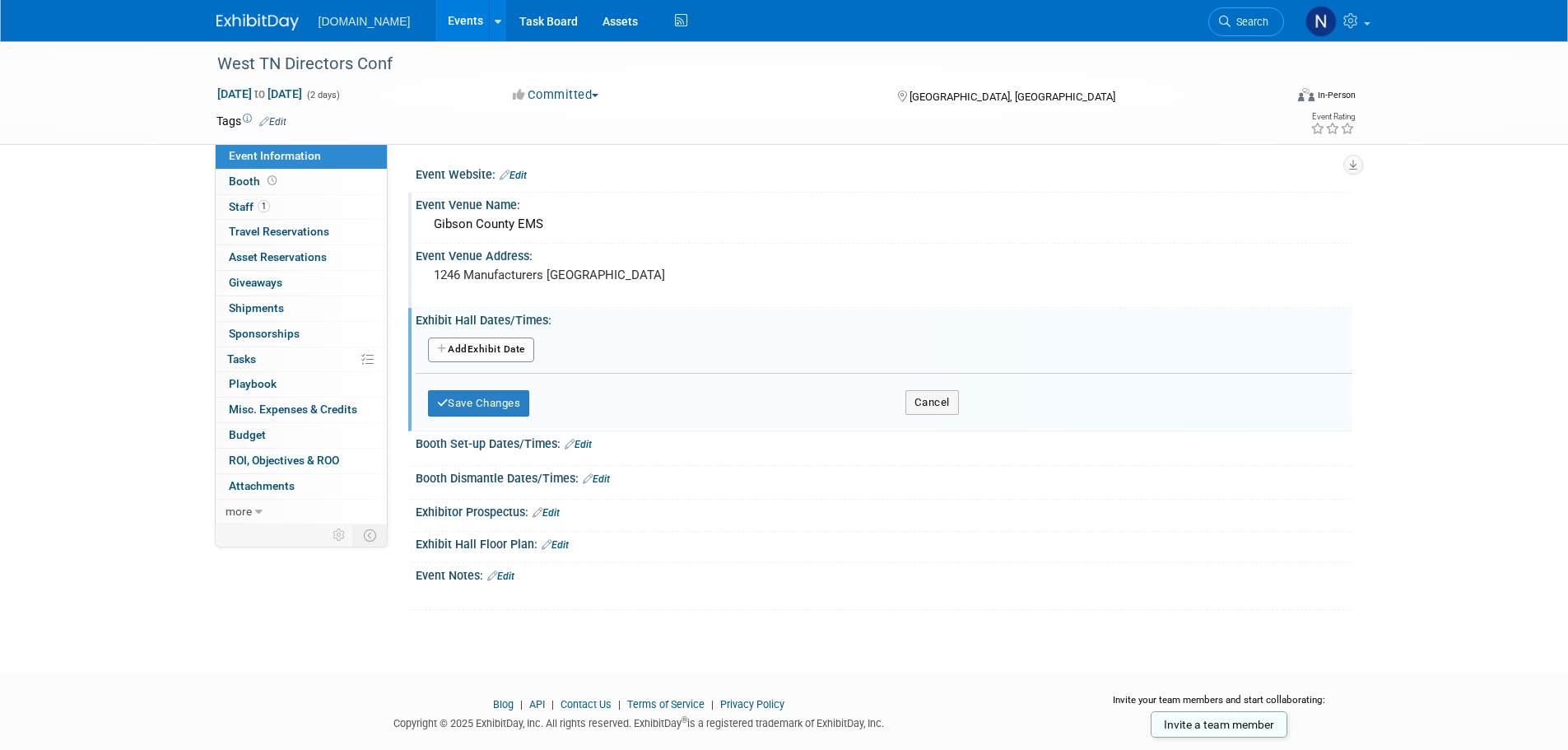
click at [583, 446] on link "Edit" at bounding box center [578, 444] width 28 height 12
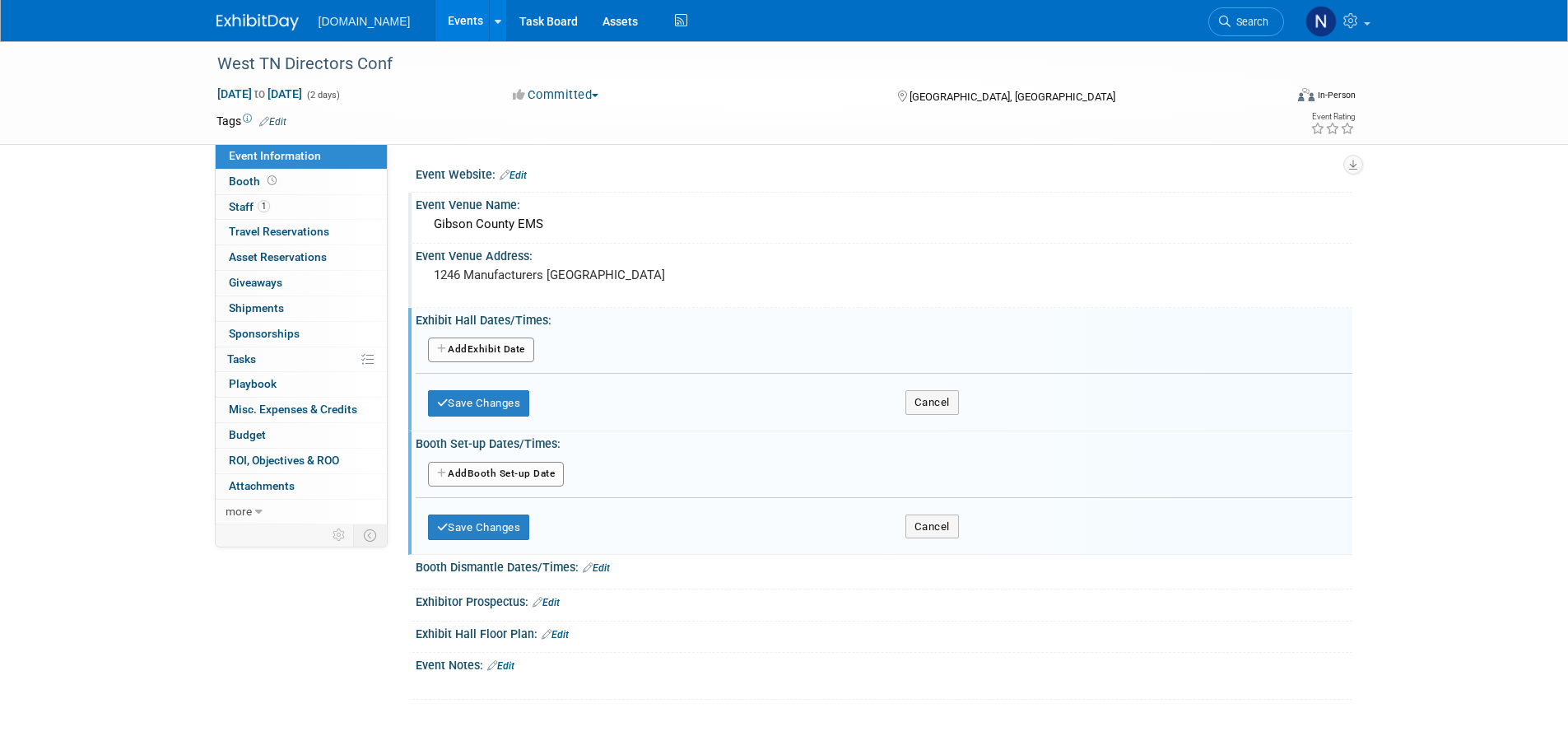
click at [528, 473] on button "Add Another Booth Set-up Date" at bounding box center [495, 474] width 137 height 25
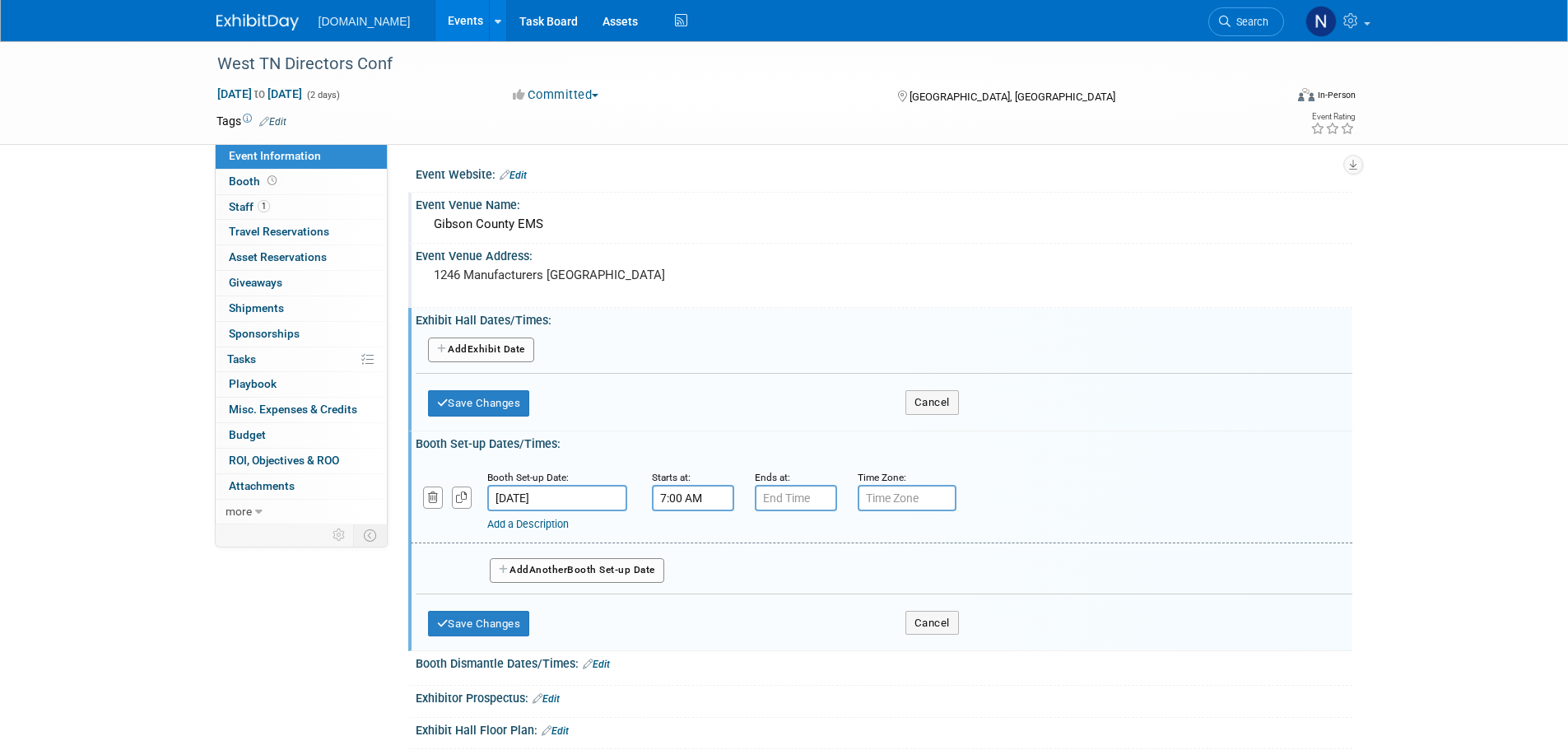
click at [689, 493] on input "7:00 AM" at bounding box center [693, 498] width 83 height 27
click at [688, 615] on span at bounding box center [689, 610] width 29 height 29
click at [688, 613] on span at bounding box center [689, 610] width 29 height 29
click at [685, 608] on span at bounding box center [689, 610] width 29 height 29
type input "4:00 AM"
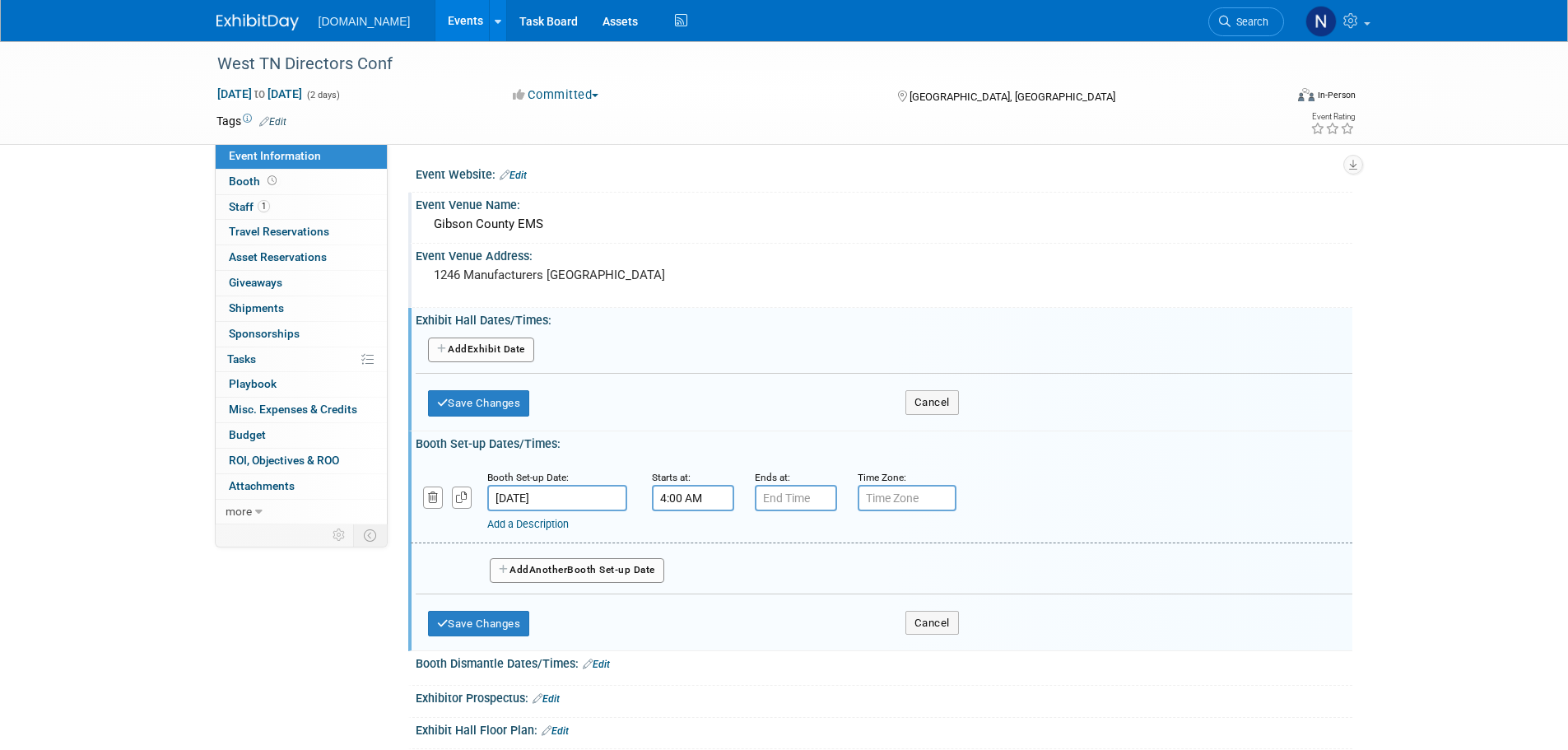
click at [777, 477] on small "Ends at:" at bounding box center [772, 478] width 35 height 12
click at [777, 503] on input "7:00 PM" at bounding box center [796, 498] width 83 height 27
click at [786, 609] on span at bounding box center [792, 610] width 29 height 29
type input "6:00 PM"
click at [875, 507] on input "text" at bounding box center [907, 498] width 98 height 27
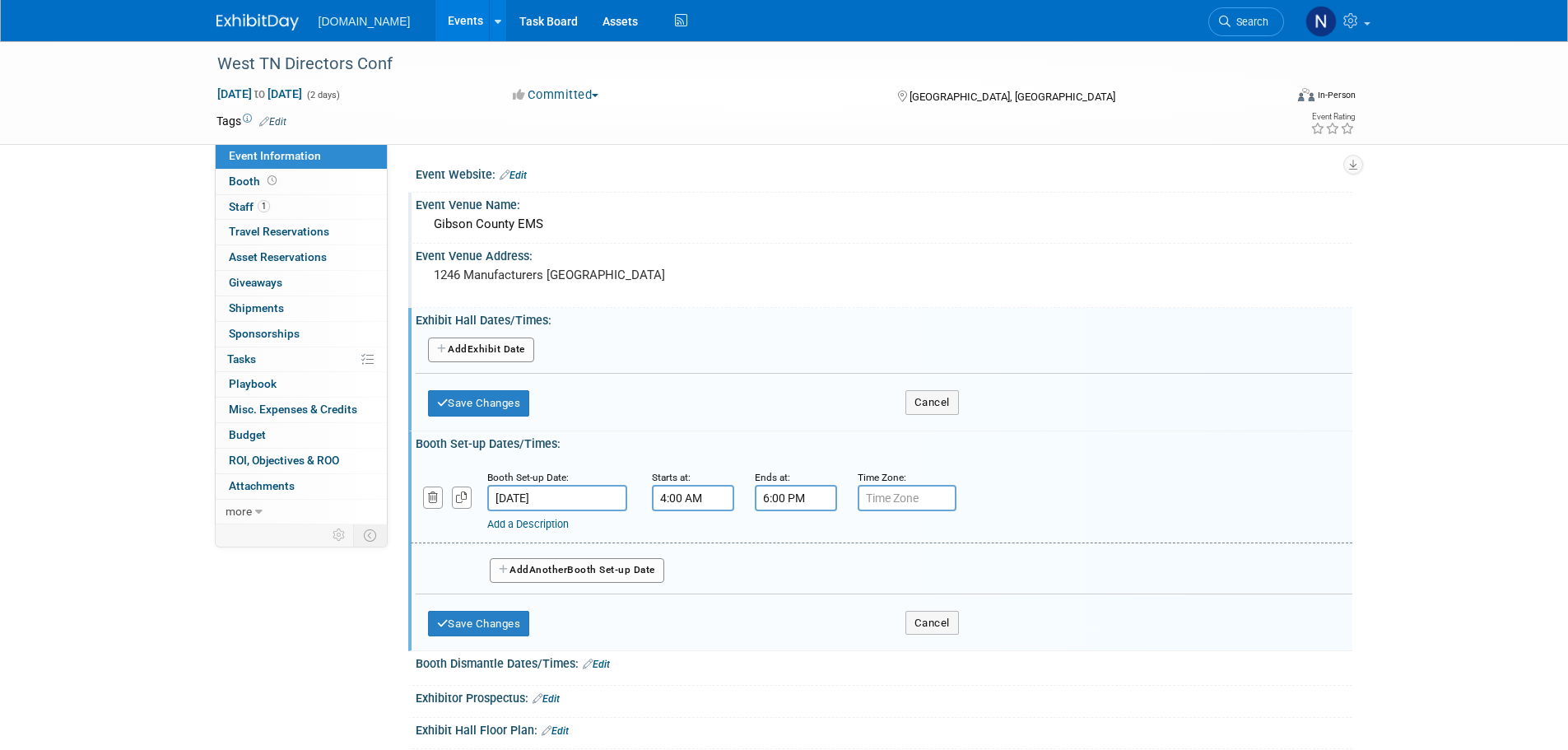
click at [823, 631] on div "Save Changes Cancel" at bounding box center [692, 620] width 531 height 51
click at [517, 629] on button "Save Changes" at bounding box center [479, 624] width 102 height 27
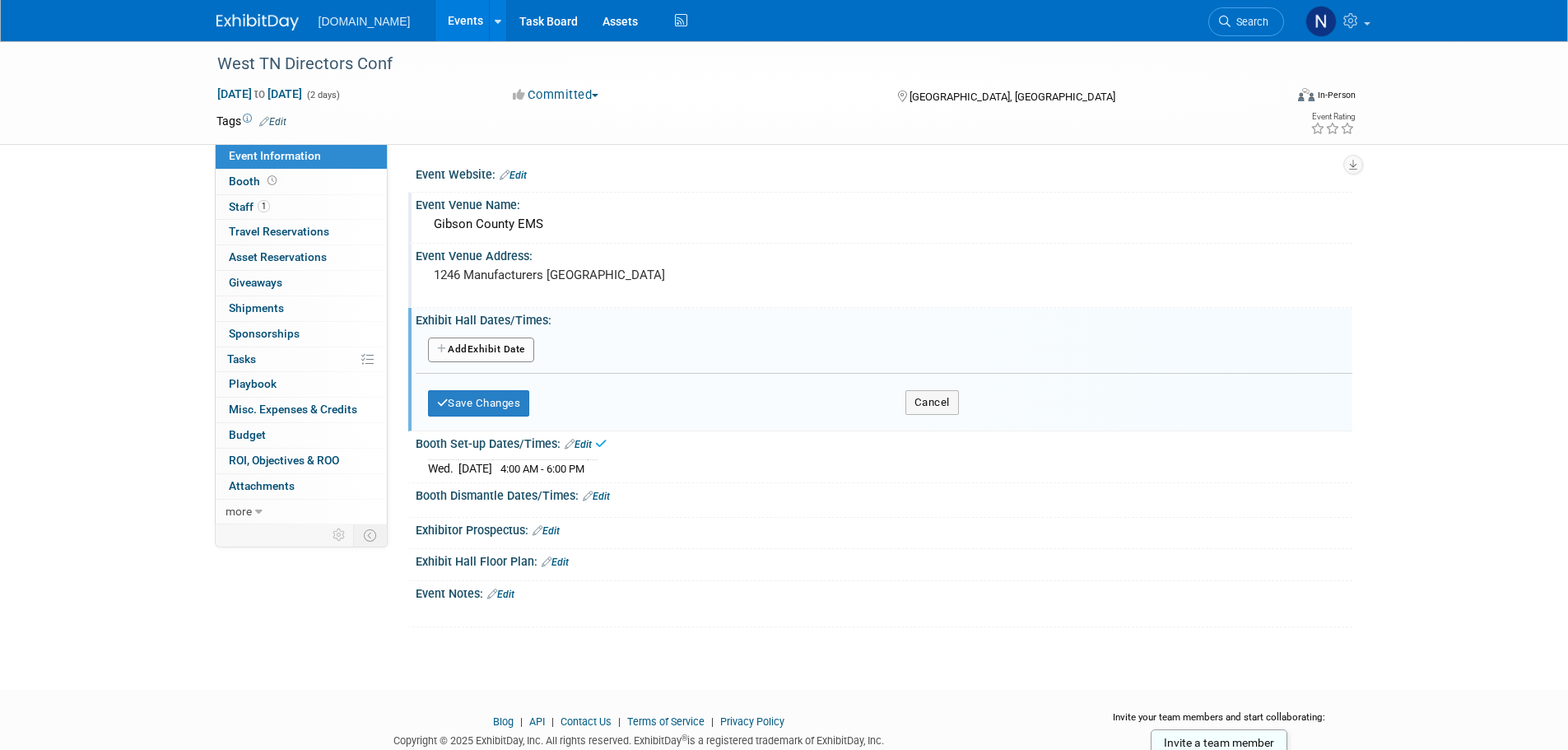
click at [582, 444] on link "Edit" at bounding box center [578, 444] width 28 height 12
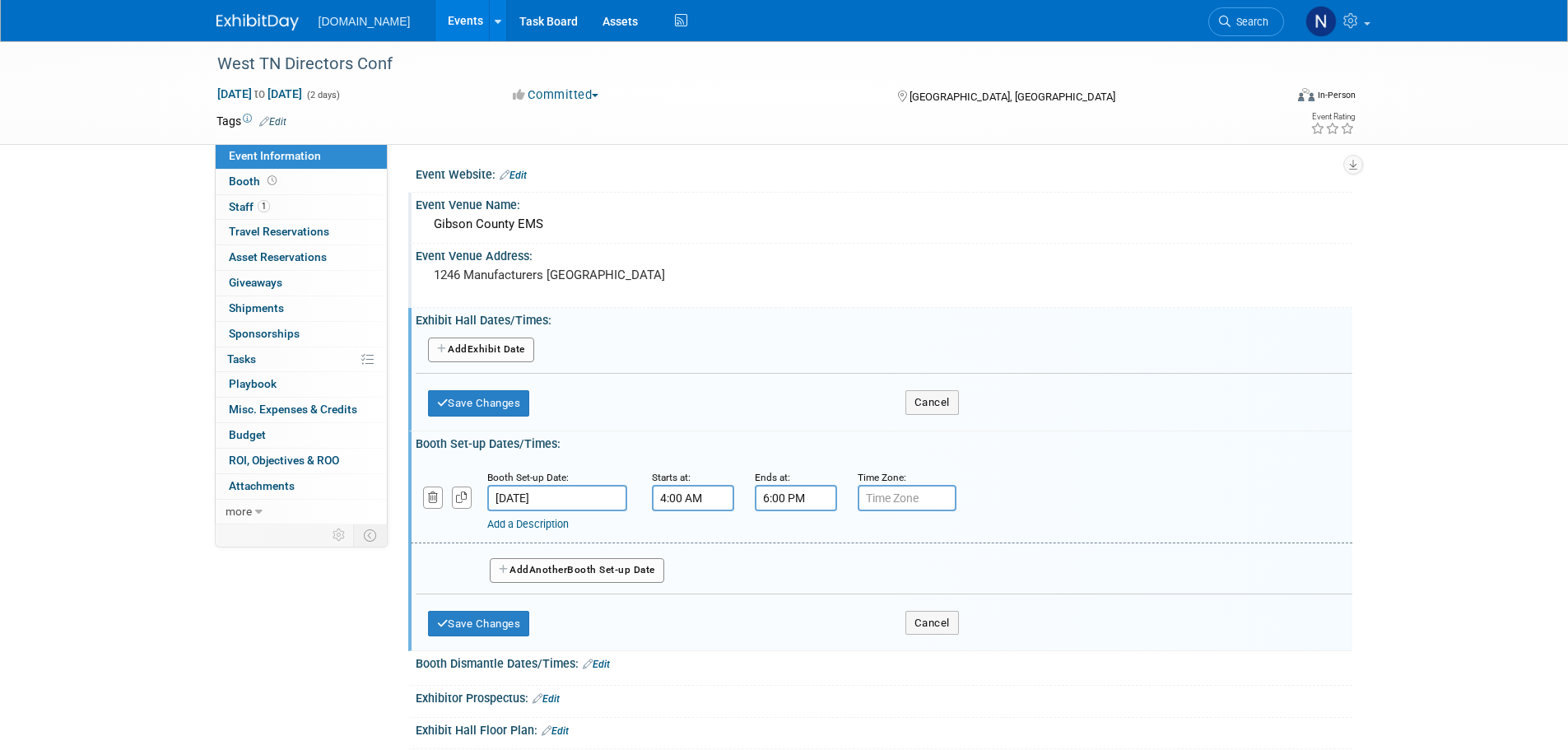
click at [577, 498] on input "[DATE]" at bounding box center [557, 498] width 140 height 27
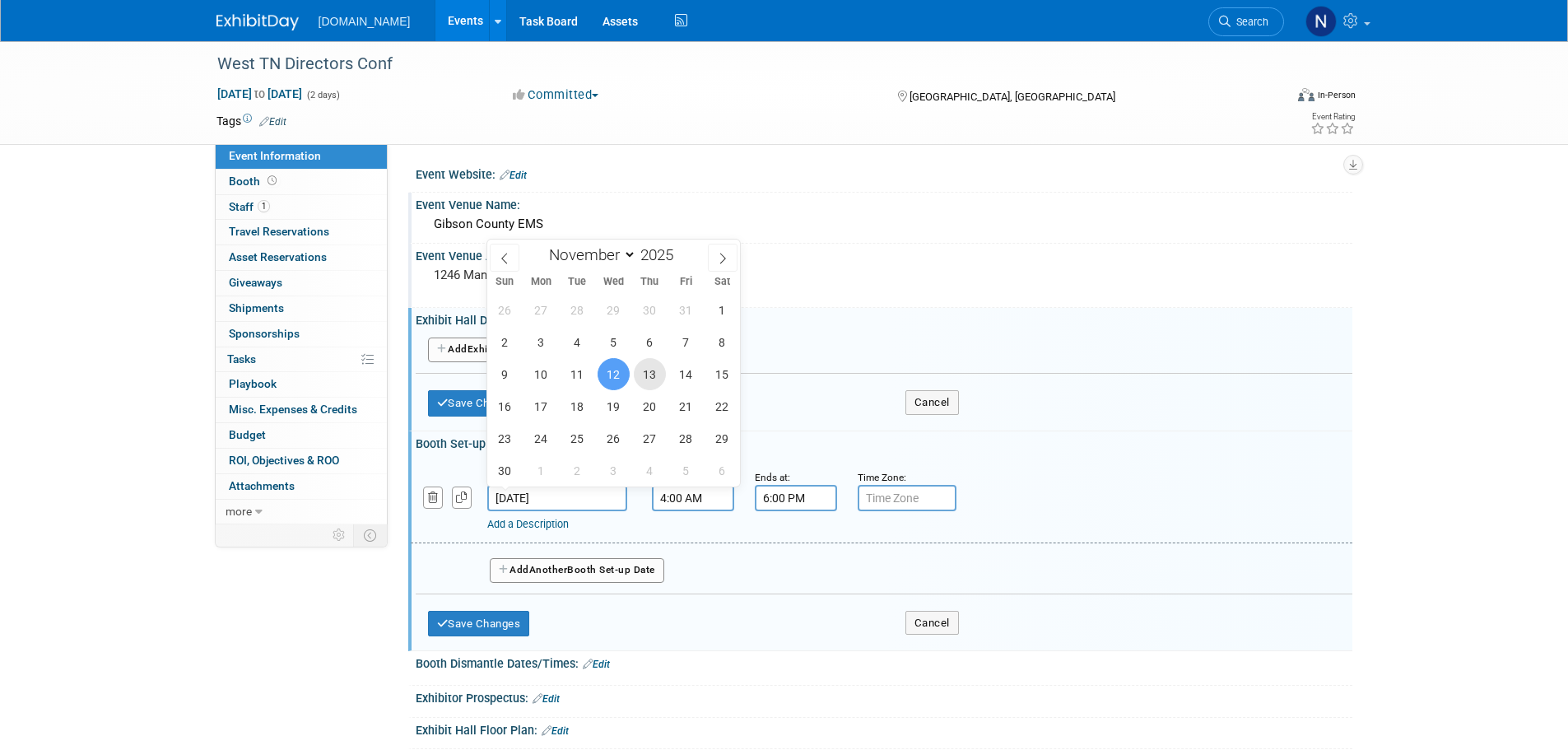
click at [648, 378] on span "13" at bounding box center [649, 374] width 33 height 33
type input "[DATE]"
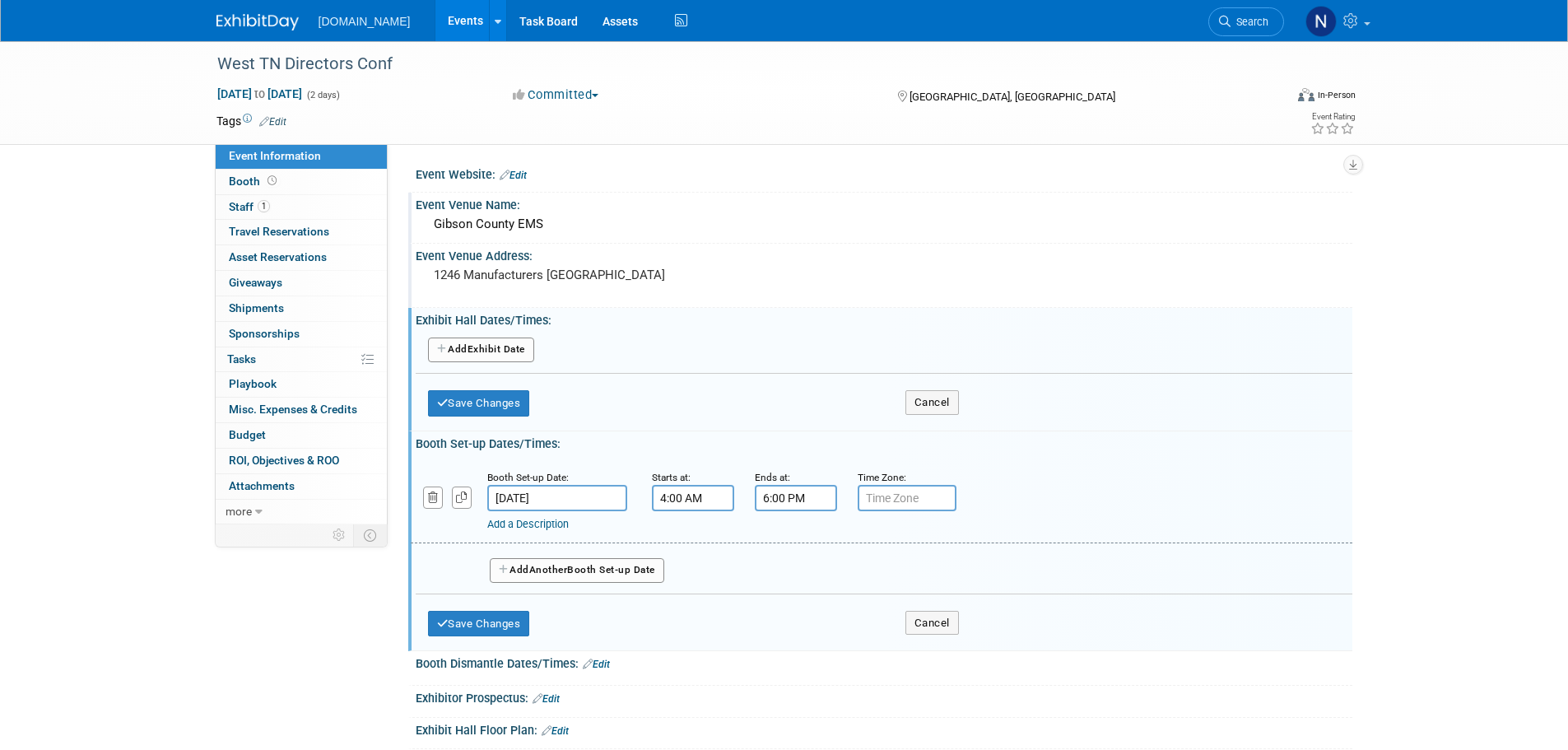
click at [708, 503] on input "4:00 AM" at bounding box center [693, 498] width 83 height 27
click at [686, 539] on span at bounding box center [689, 538] width 29 height 29
click at [773, 579] on span "00" at bounding box center [767, 574] width 32 height 30
click at [788, 588] on td "30" at bounding box center [787, 583] width 52 height 44
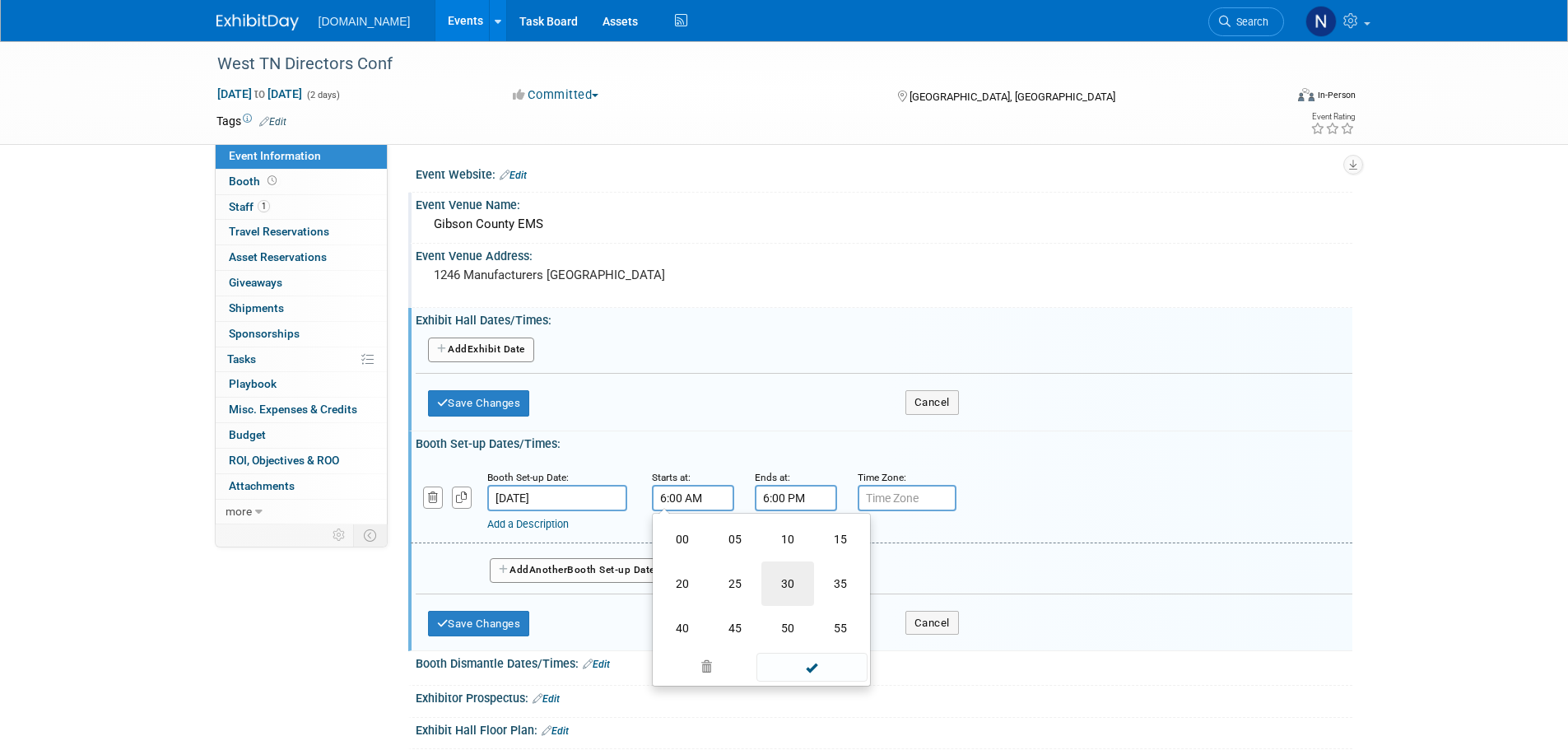
type input "6:30 AM"
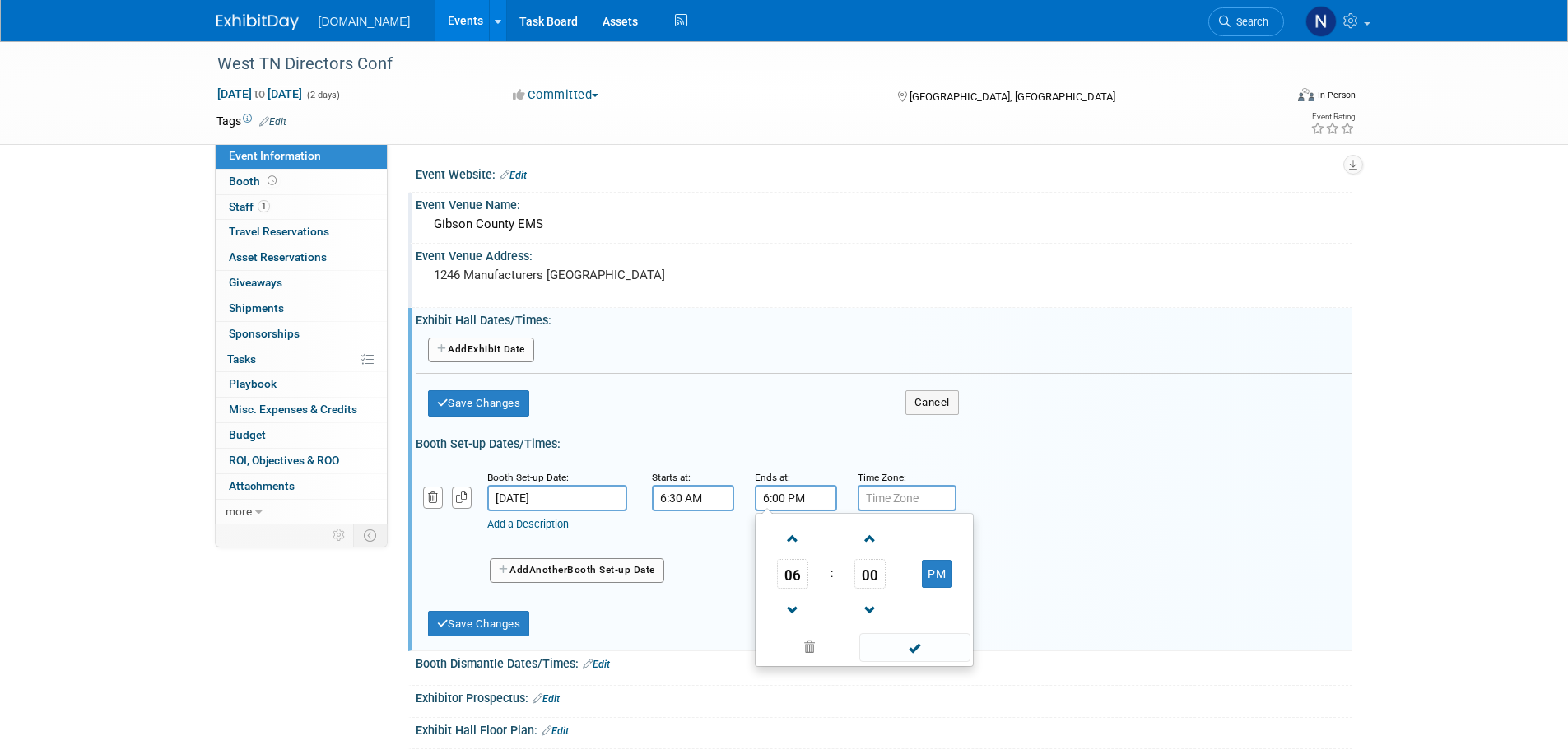
drag, startPoint x: 825, startPoint y: 505, endPoint x: 790, endPoint y: 505, distance: 35.0
click at [790, 505] on input "6:00 PM" at bounding box center [796, 498] width 83 height 27
click at [817, 646] on span at bounding box center [809, 647] width 99 height 29
drag, startPoint x: 1078, startPoint y: 484, endPoint x: 985, endPoint y: 595, distance: 144.8
click at [1077, 485] on div "Add a Description Description:" at bounding box center [881, 500] width 966 height 63
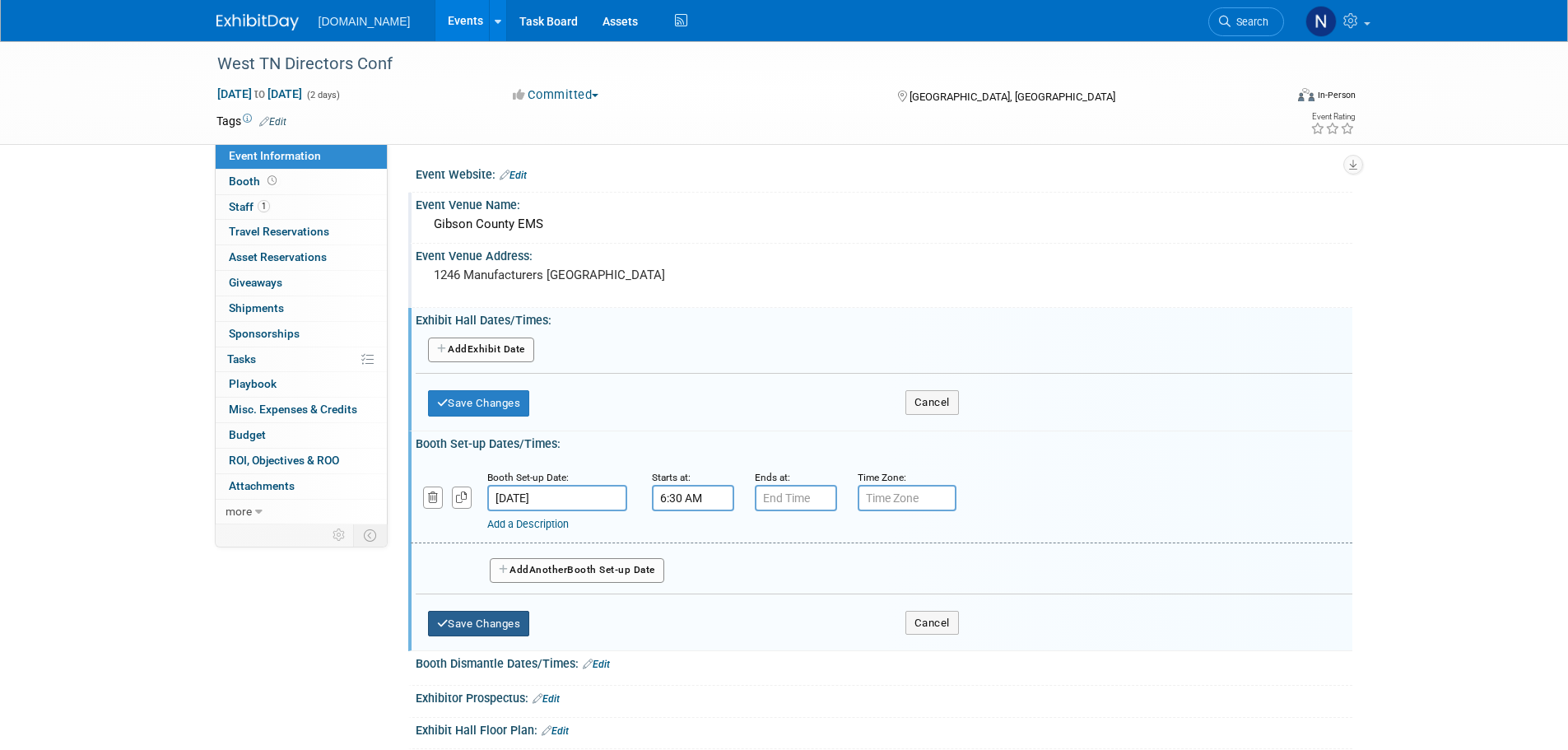
click at [528, 634] on button "Save Changes" at bounding box center [479, 624] width 102 height 27
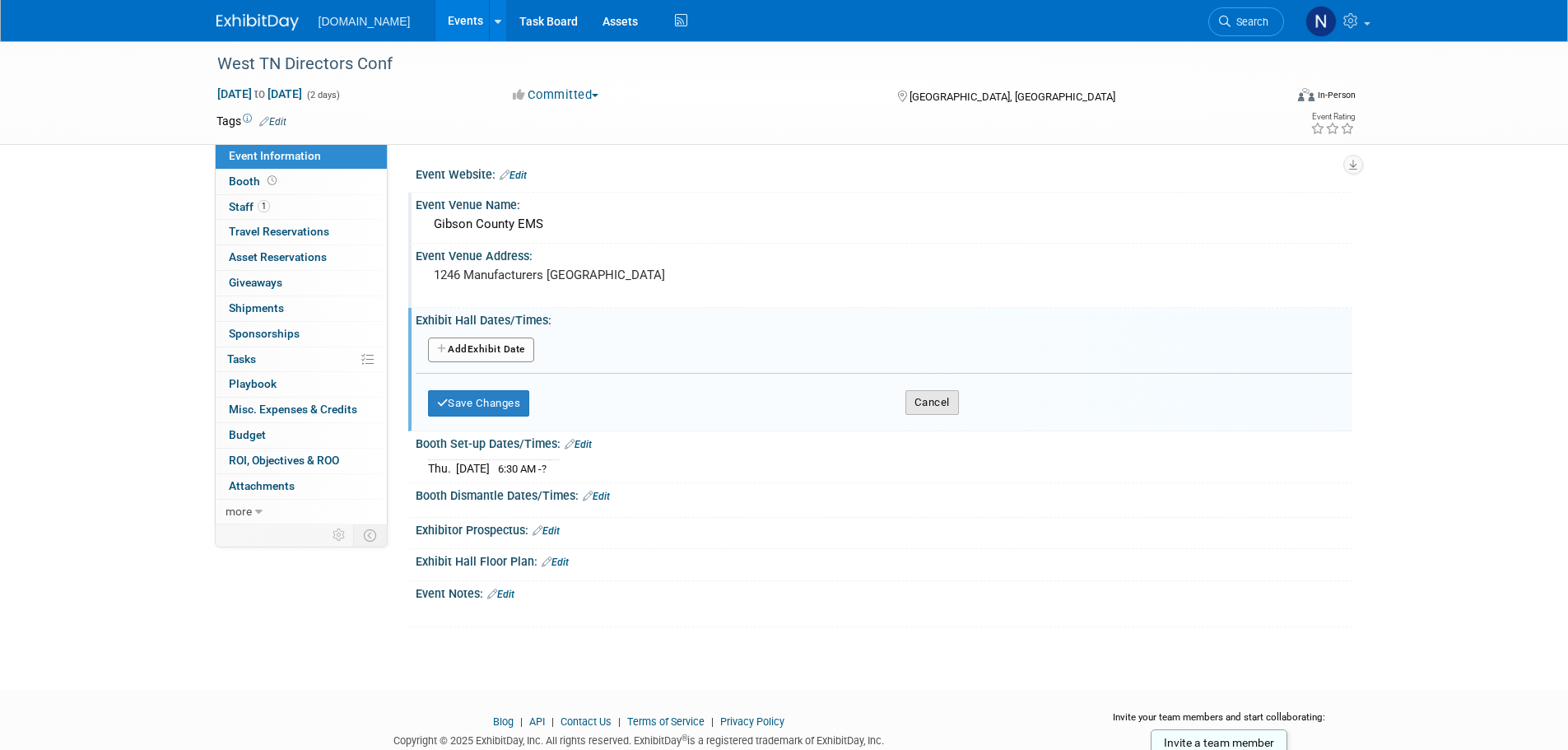
click at [918, 398] on button "Cancel" at bounding box center [932, 402] width 53 height 25
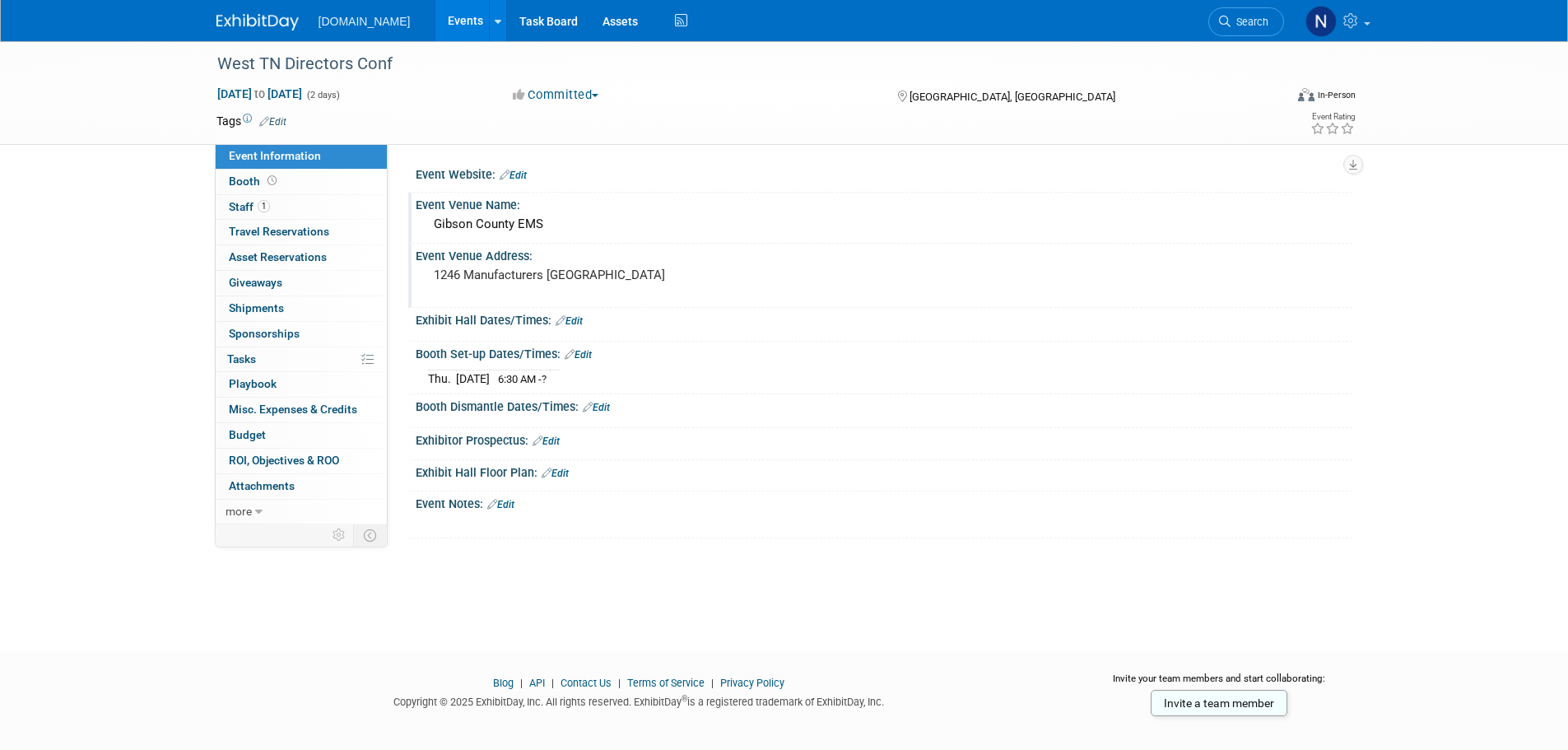
click at [586, 356] on link "Edit" at bounding box center [578, 355] width 28 height 12
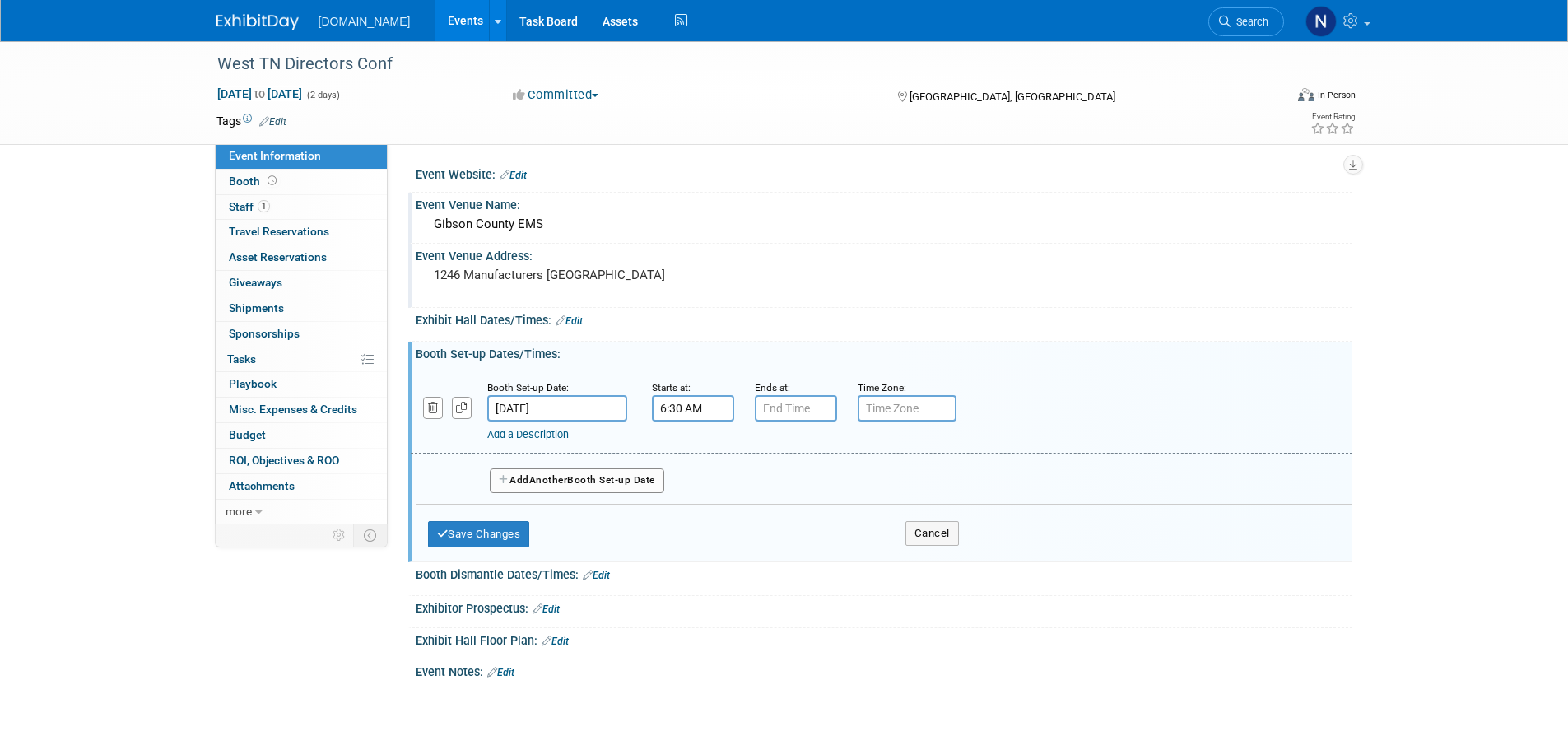
click at [573, 479] on button "Add Another Booth Set-up Date" at bounding box center [576, 480] width 174 height 25
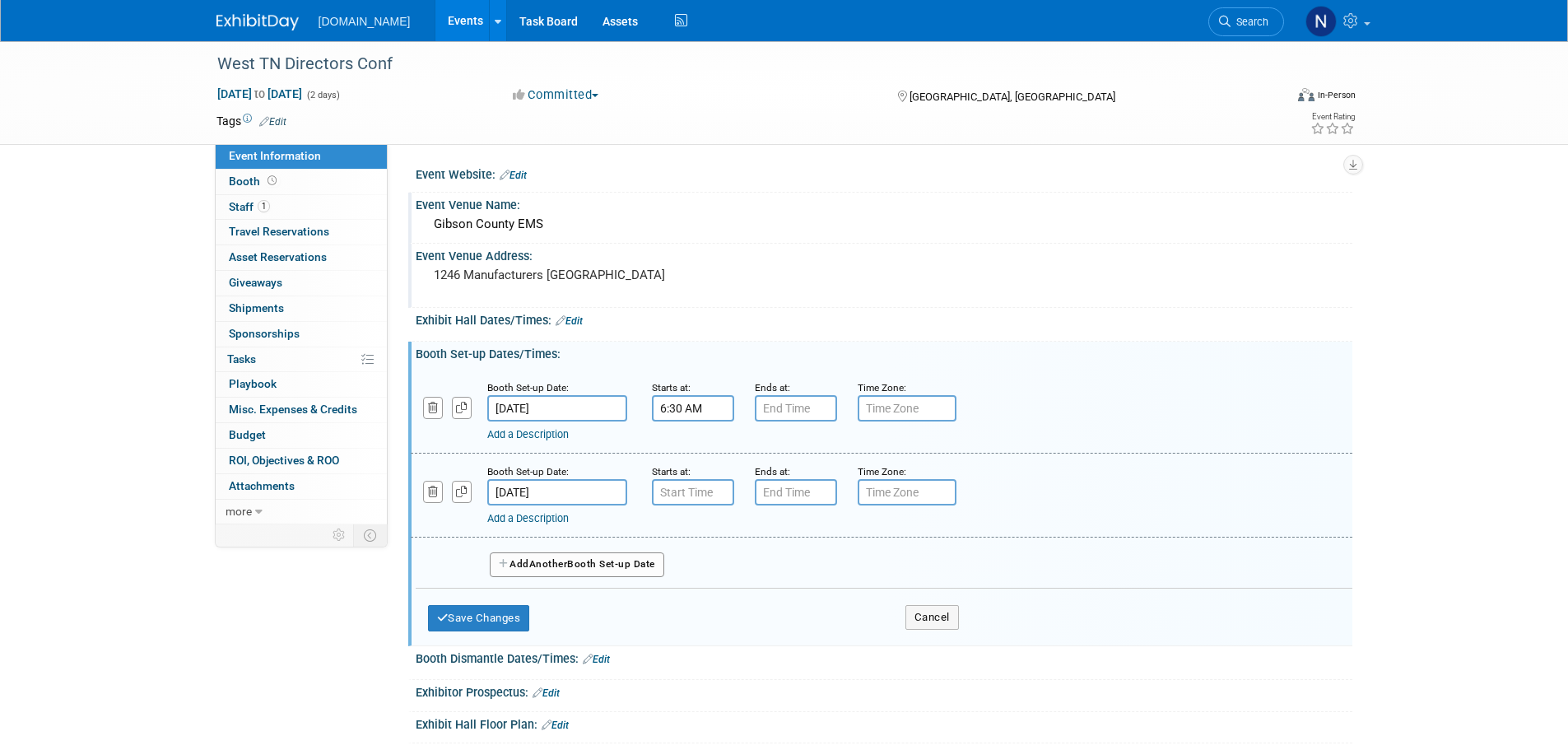
click at [558, 493] on input "Nov 14, 2025" at bounding box center [557, 492] width 140 height 27
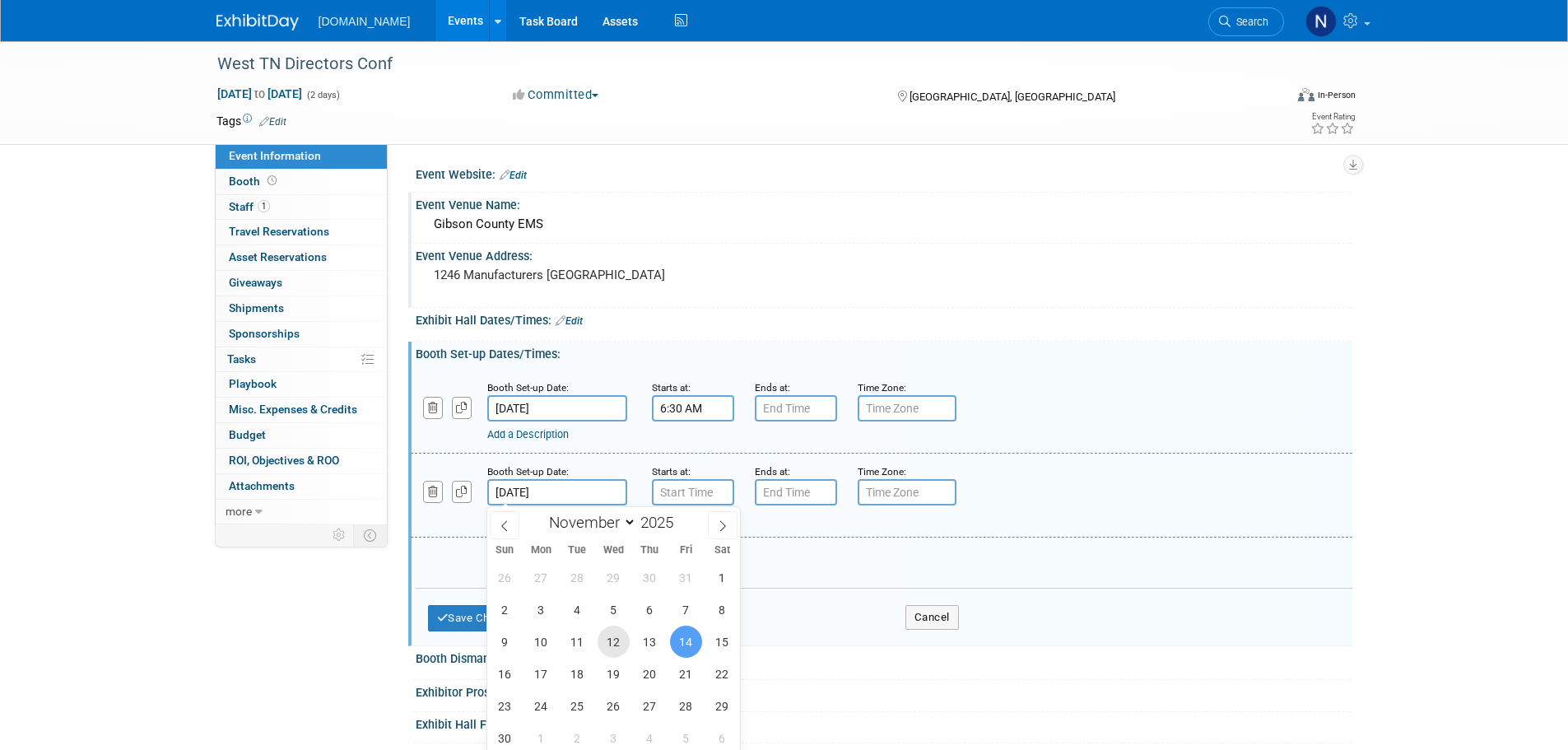
click at [618, 641] on span "12" at bounding box center [614, 642] width 33 height 33
type input "[DATE]"
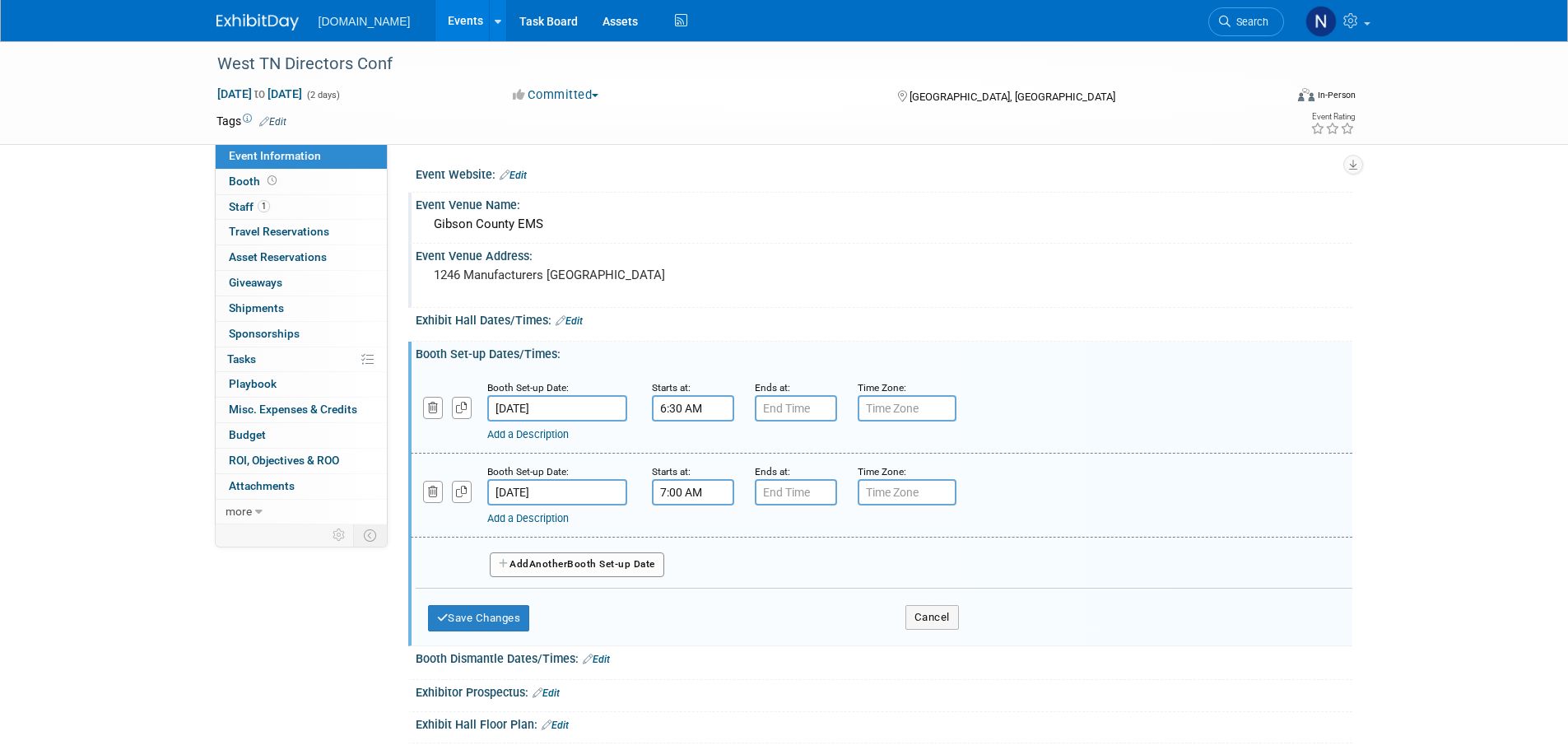
click at [684, 490] on input "7:00 AM" at bounding box center [693, 492] width 83 height 27
click at [687, 604] on span at bounding box center [689, 604] width 29 height 29
click at [688, 604] on span at bounding box center [689, 604] width 29 height 29
click at [697, 595] on span at bounding box center [689, 604] width 29 height 29
type input "4:00 AM"
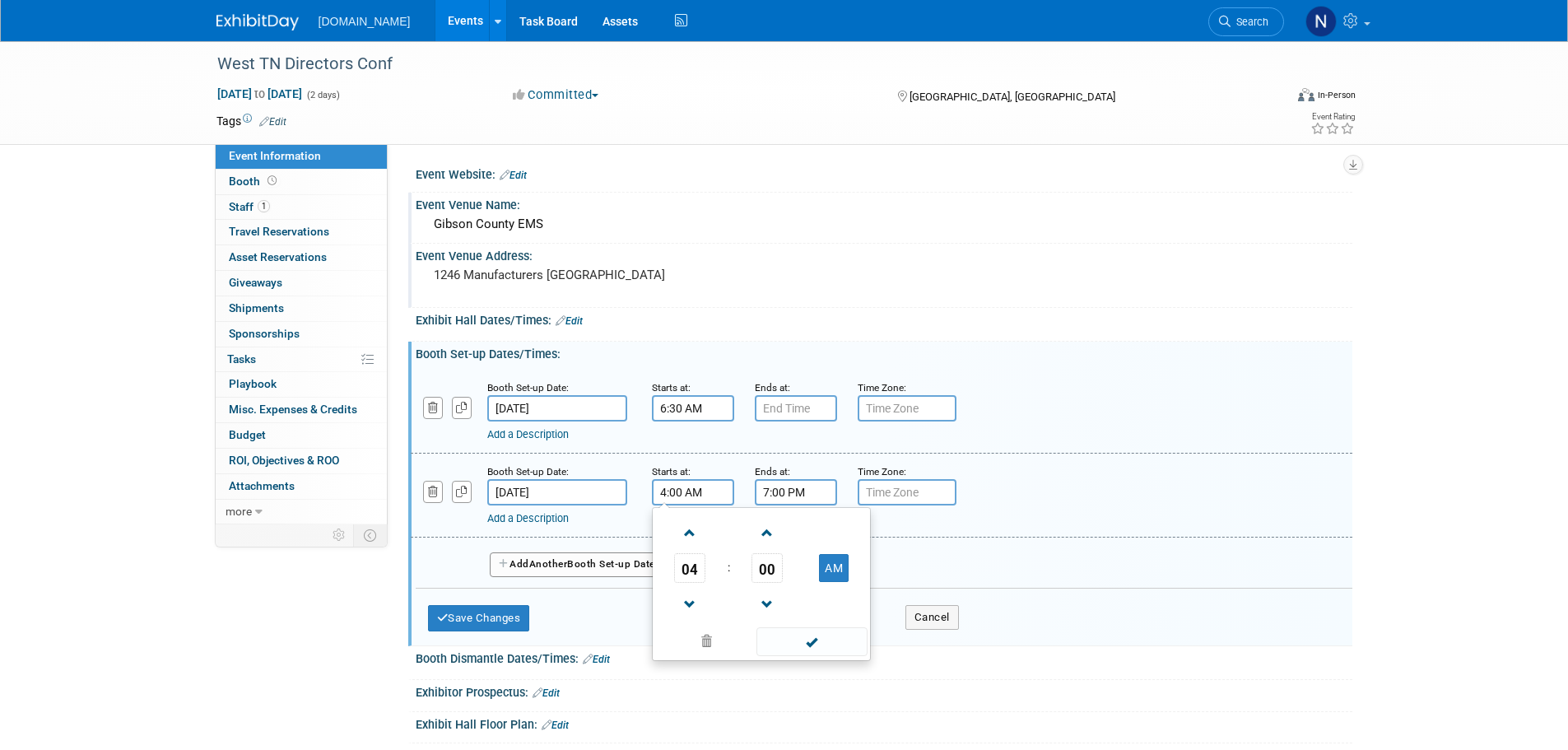
click at [781, 483] on input "7:00 PM" at bounding box center [796, 492] width 83 height 27
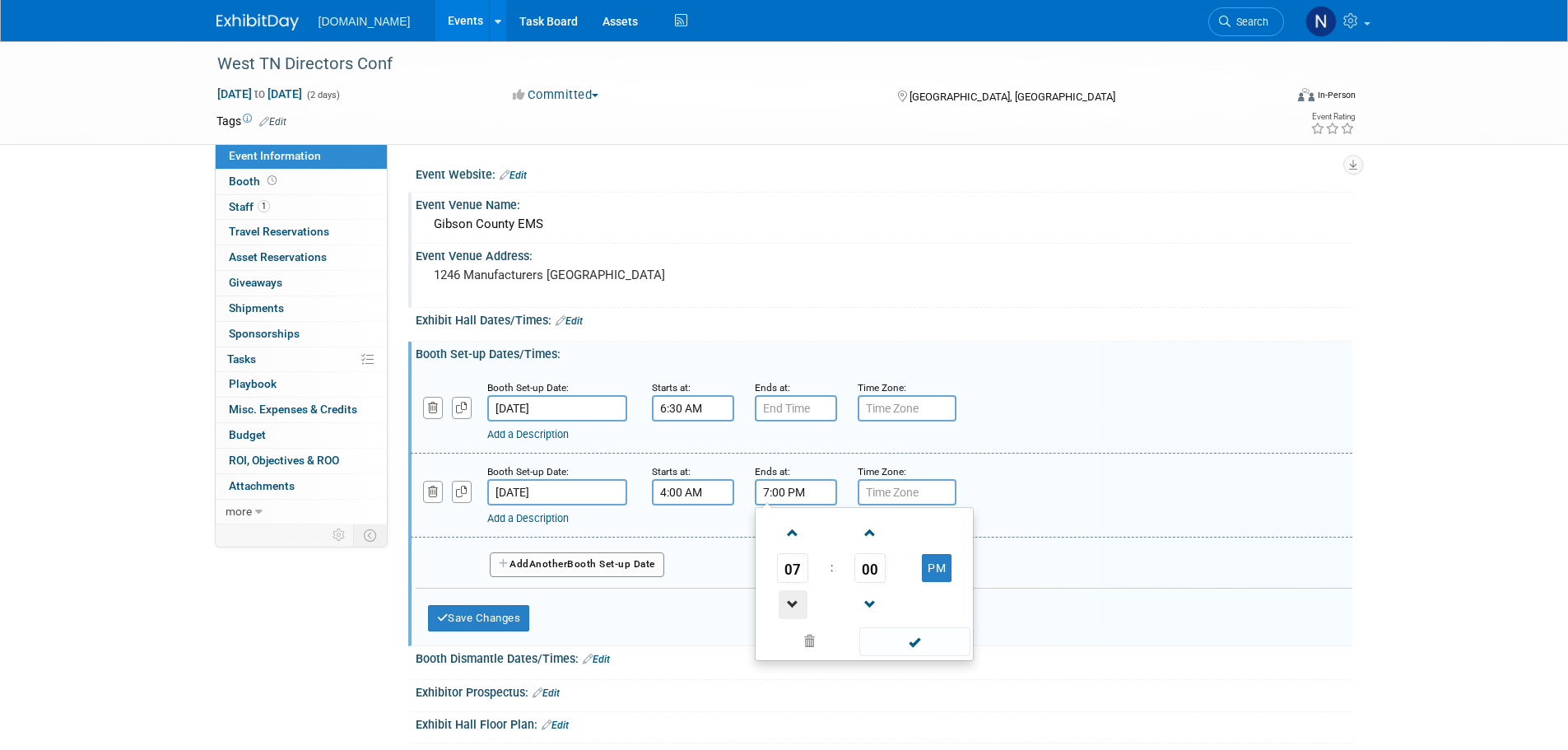
click at [784, 602] on span at bounding box center [792, 604] width 29 height 29
type input "6:00 PM"
click at [510, 614] on button "Save Changes" at bounding box center [479, 618] width 102 height 27
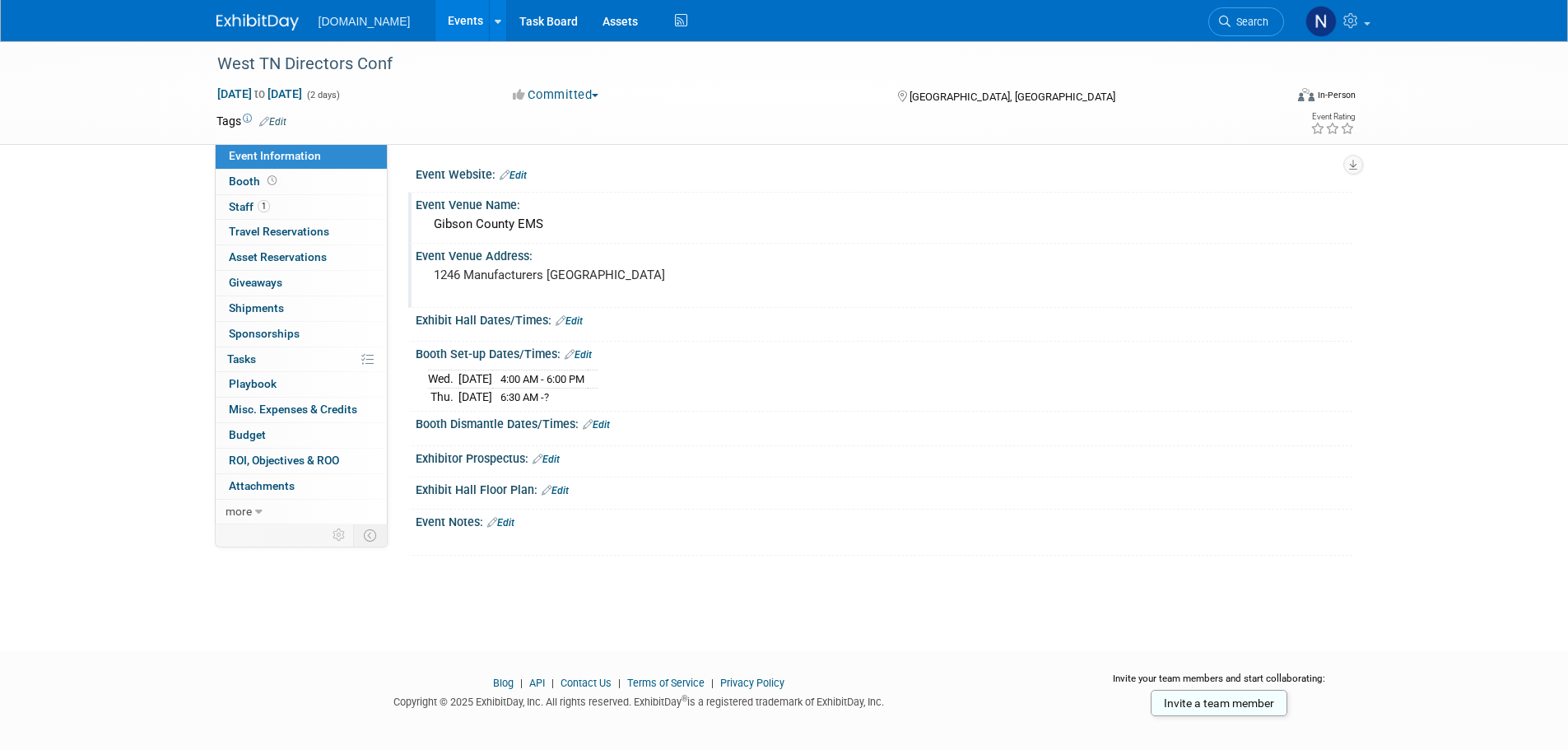
click at [554, 456] on link "Edit" at bounding box center [547, 459] width 28 height 12
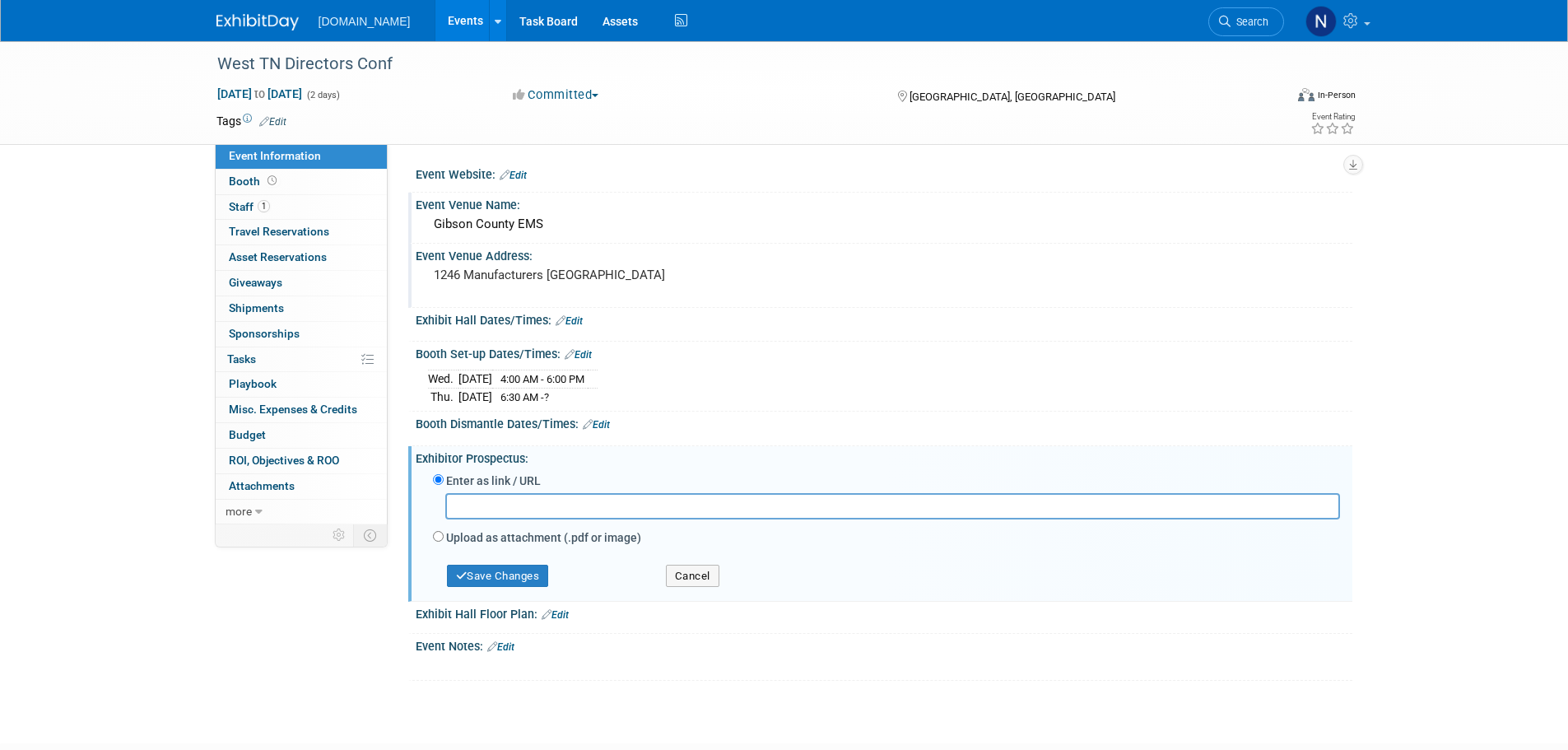
click at [479, 540] on label "Upload as attachment (.pdf or image)" at bounding box center [544, 537] width 195 height 17
click at [443, 540] on input "Upload as attachment (.pdf or image)" at bounding box center [437, 536] width 11 height 11
radio input "true"
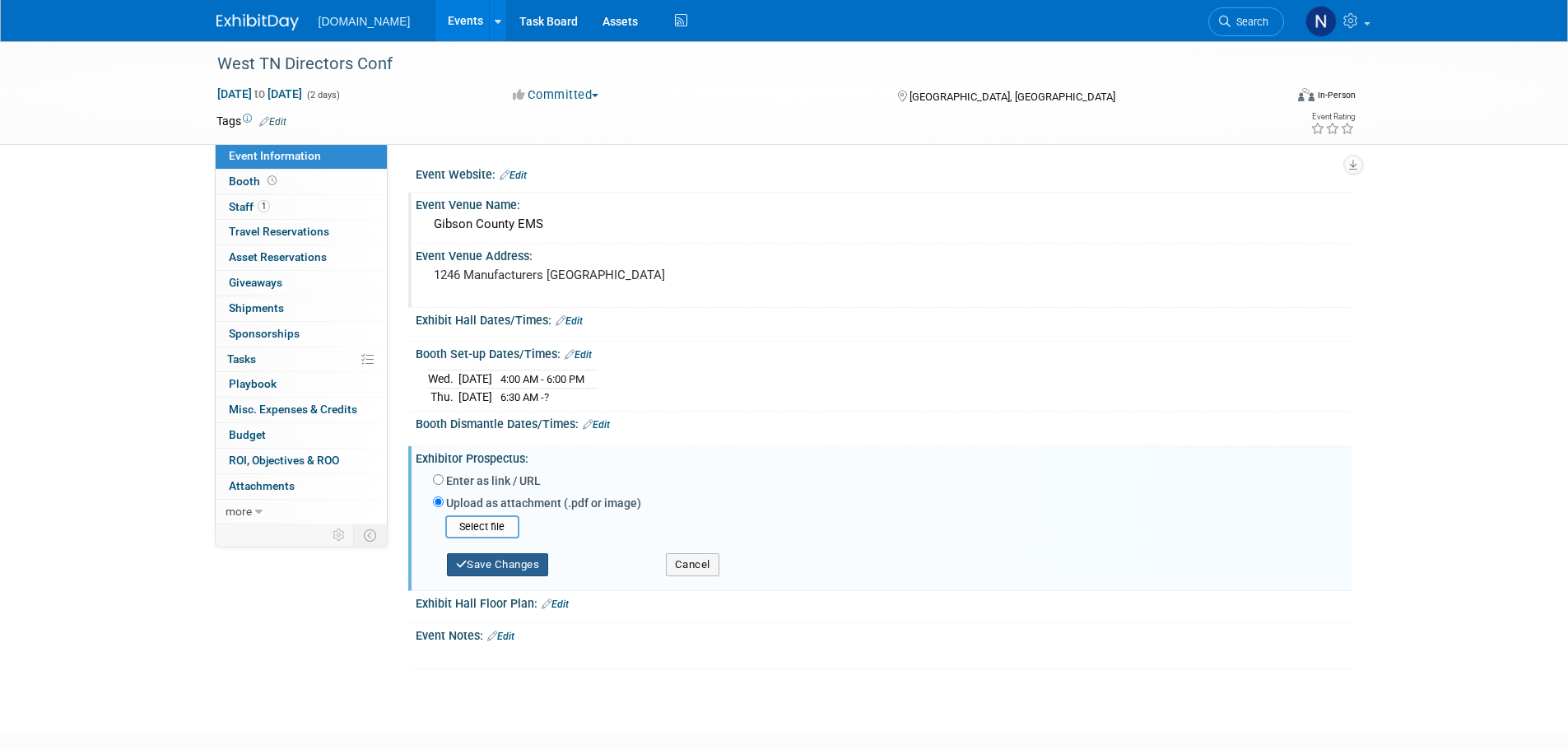
click at [496, 573] on button "Save Changes" at bounding box center [498, 564] width 102 height 23
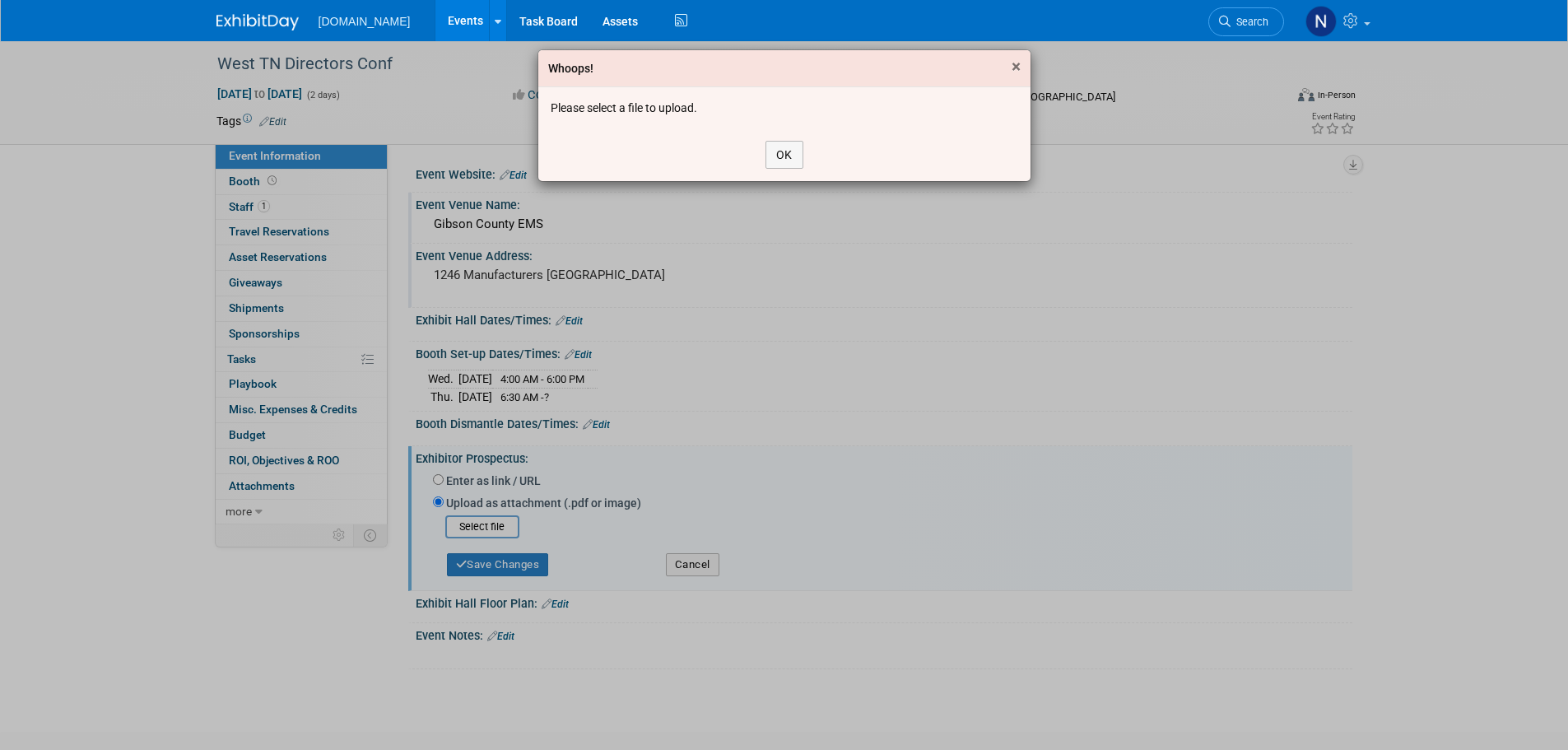
click at [1015, 68] on span "×" at bounding box center [1015, 67] width 9 height 20
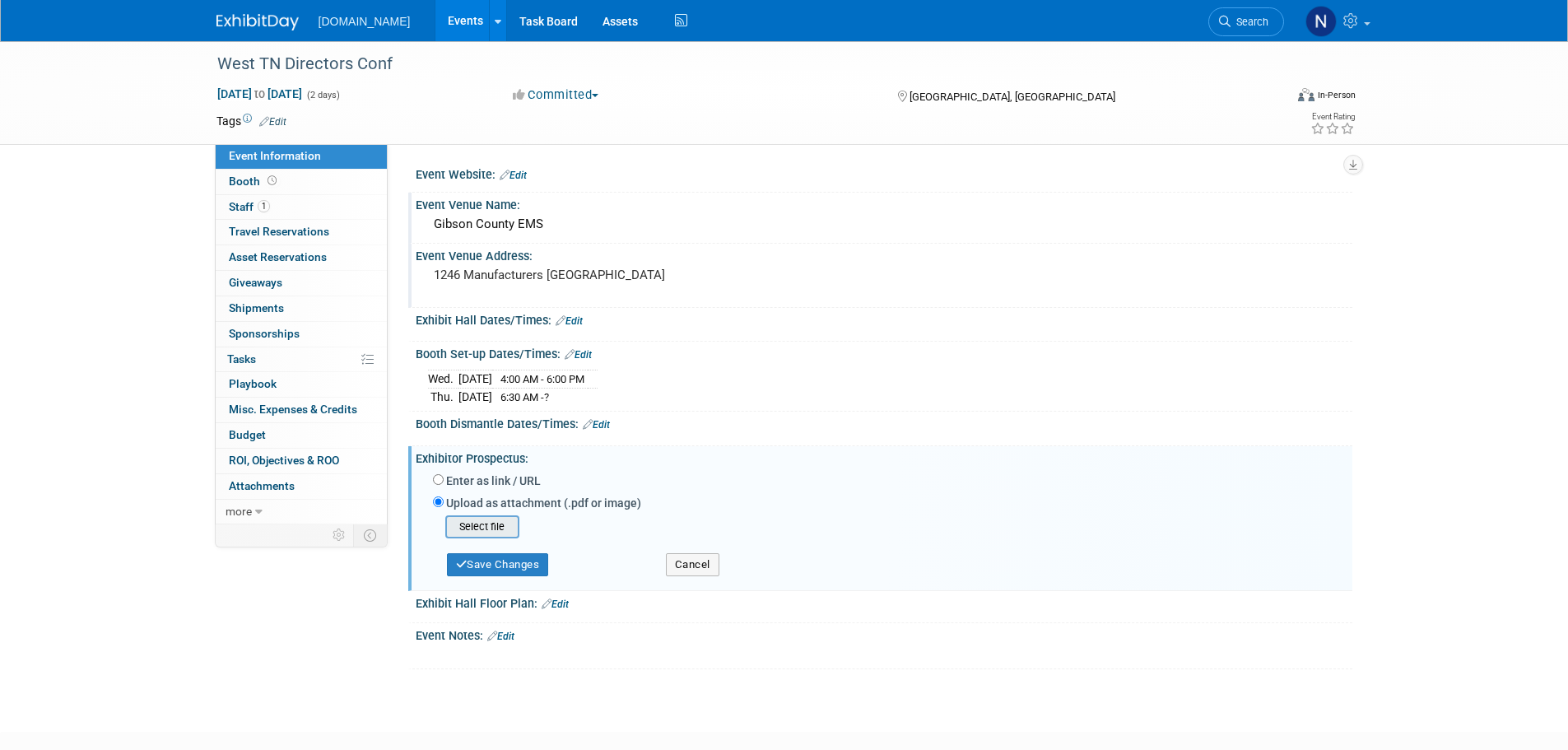
click at [481, 528] on input "file" at bounding box center [420, 527] width 196 height 20
click at [487, 528] on input "file" at bounding box center [420, 527] width 196 height 20
click at [496, 523] on input "file" at bounding box center [420, 527] width 196 height 20
click at [500, 564] on button "Save Changes" at bounding box center [498, 564] width 102 height 23
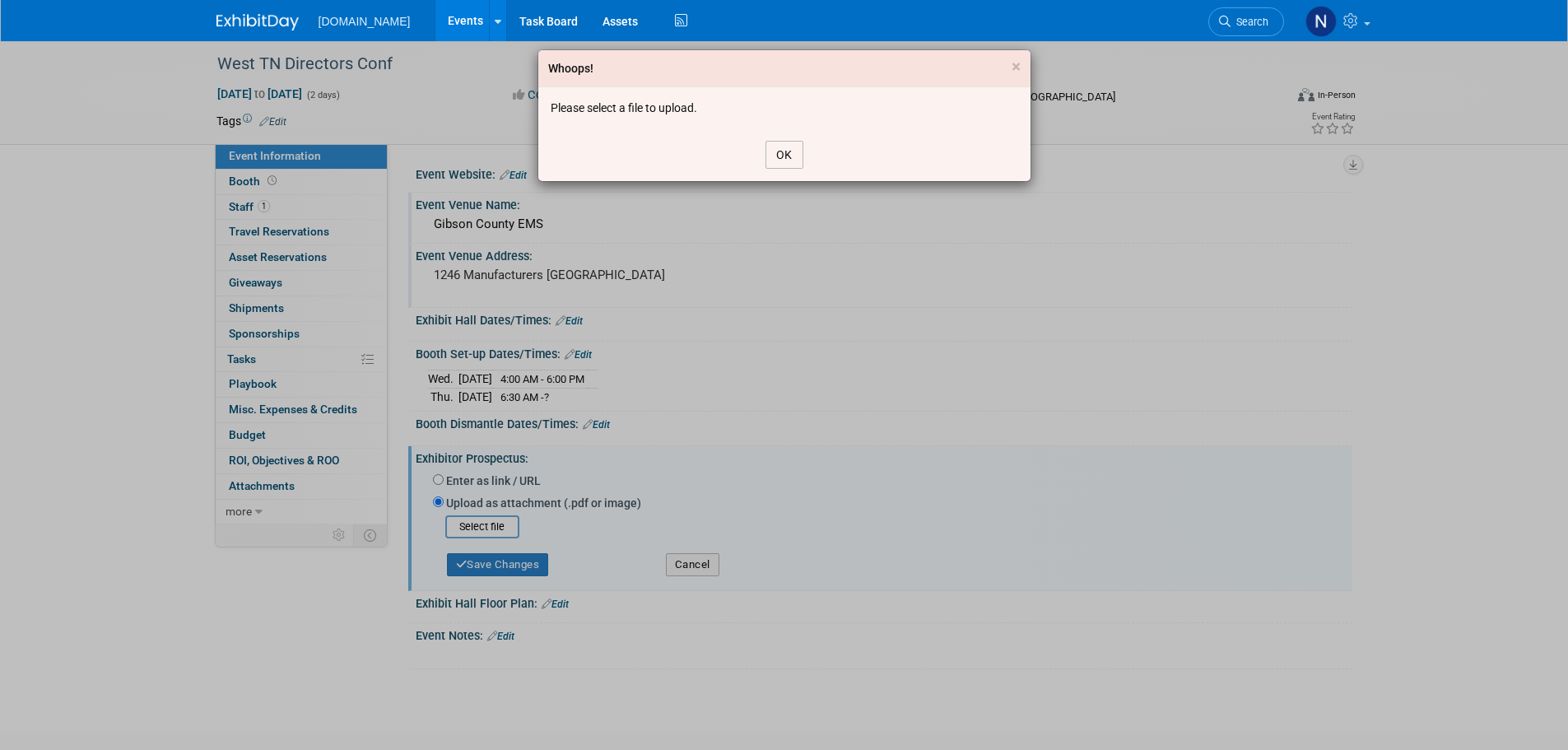
click at [782, 158] on button "OK" at bounding box center [784, 155] width 37 height 28
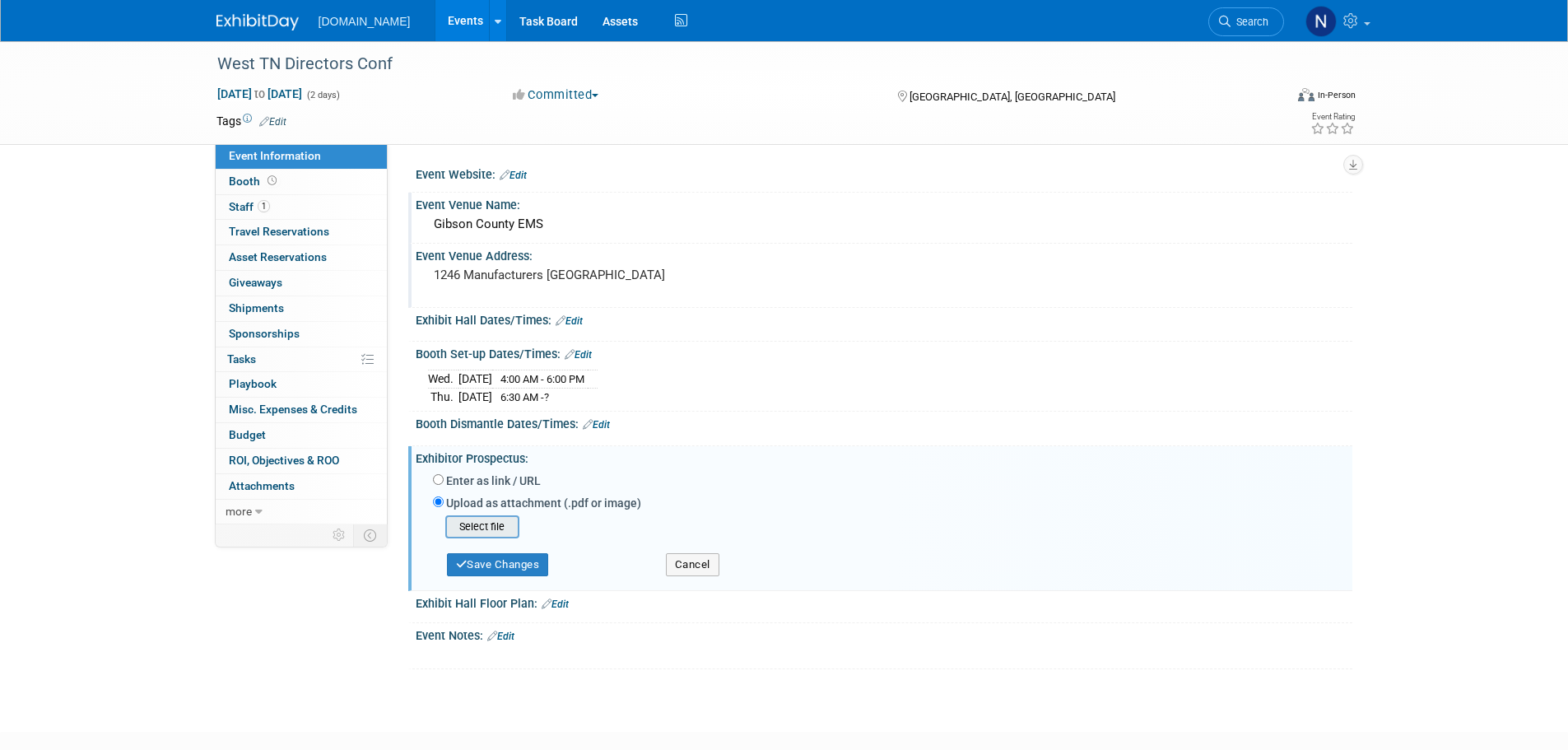
click at [464, 528] on input "file" at bounding box center [420, 527] width 196 height 20
click at [482, 530] on input "file" at bounding box center [420, 527] width 196 height 20
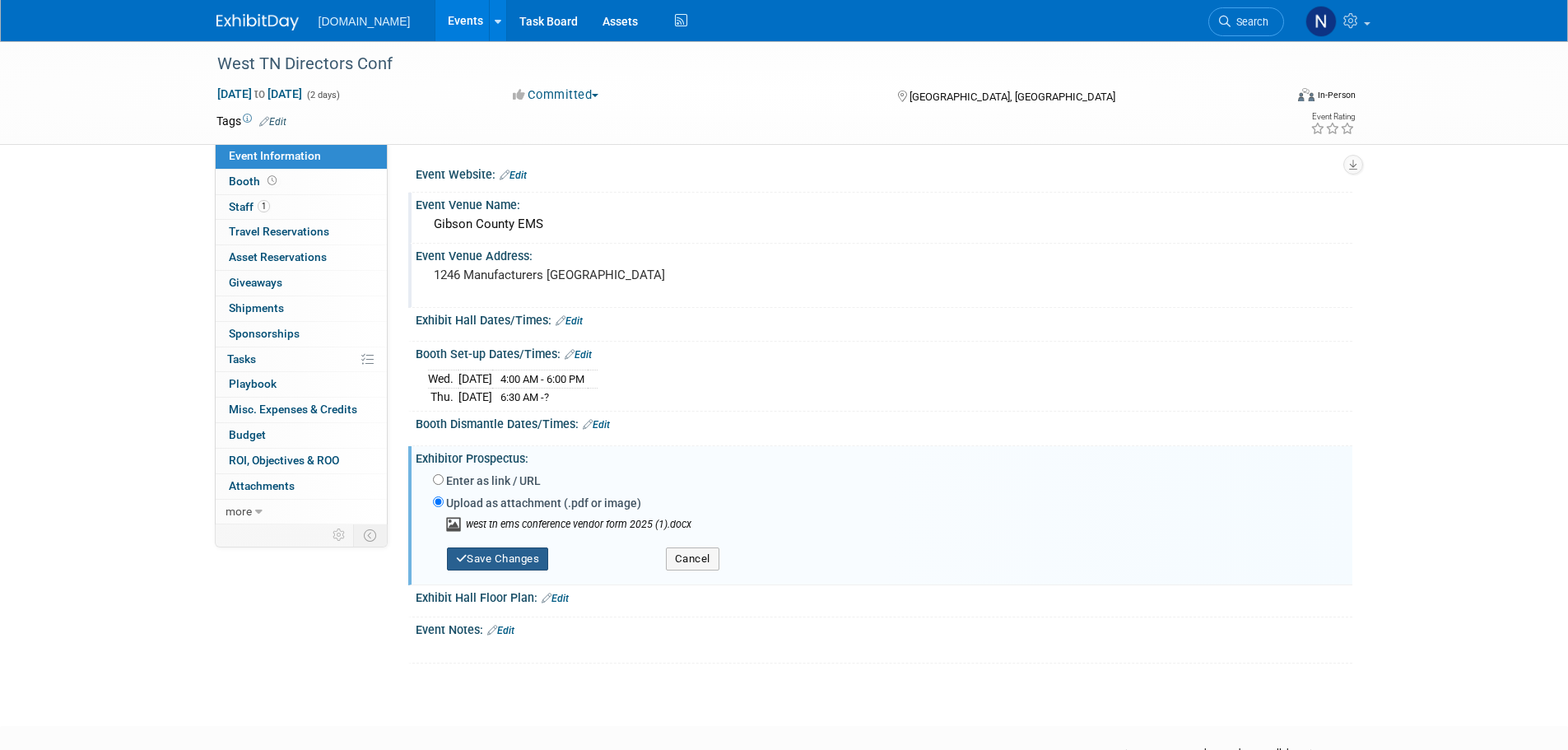
click at [465, 555] on icon "button" at bounding box center [462, 558] width 12 height 11
